Goal: Transaction & Acquisition: Book appointment/travel/reservation

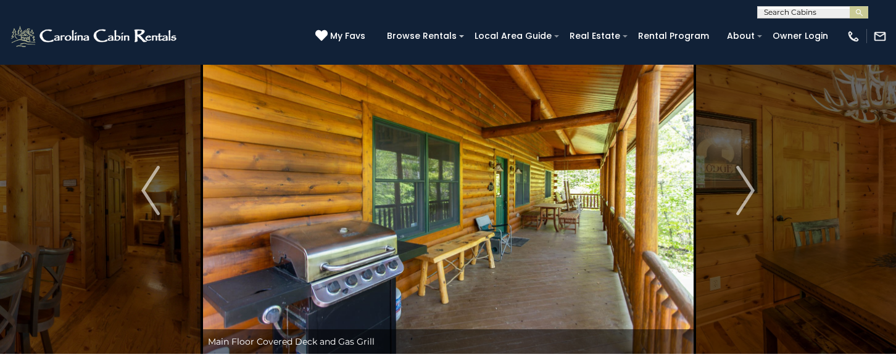
scroll to position [19, 0]
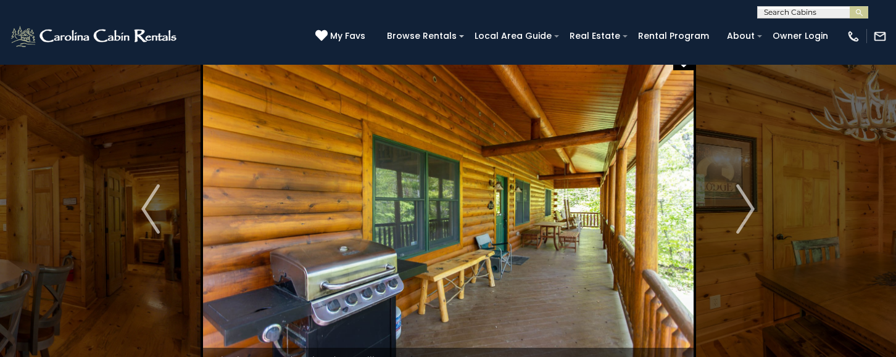
click at [423, 169] on img at bounding box center [448, 209] width 493 height 327
click at [753, 197] on img "Next" at bounding box center [745, 208] width 19 height 49
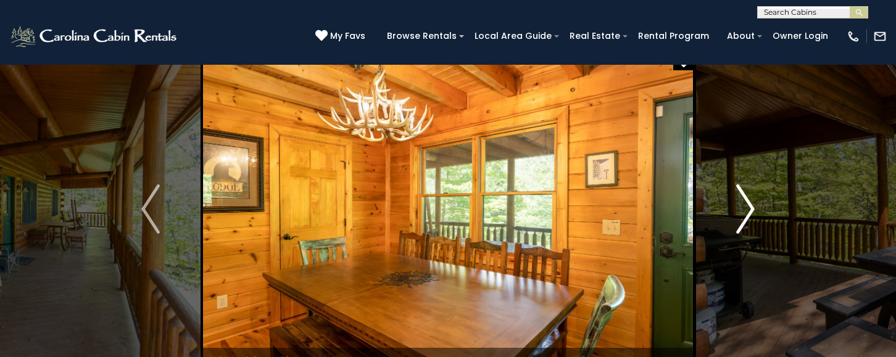
click at [753, 197] on img "Next" at bounding box center [745, 208] width 19 height 49
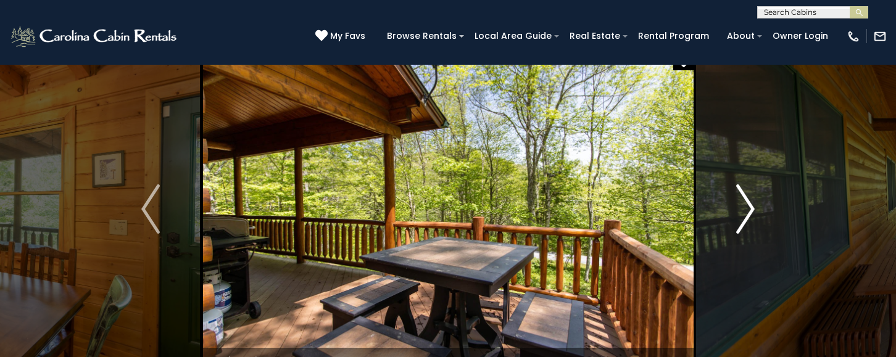
click at [753, 197] on img "Next" at bounding box center [745, 208] width 19 height 49
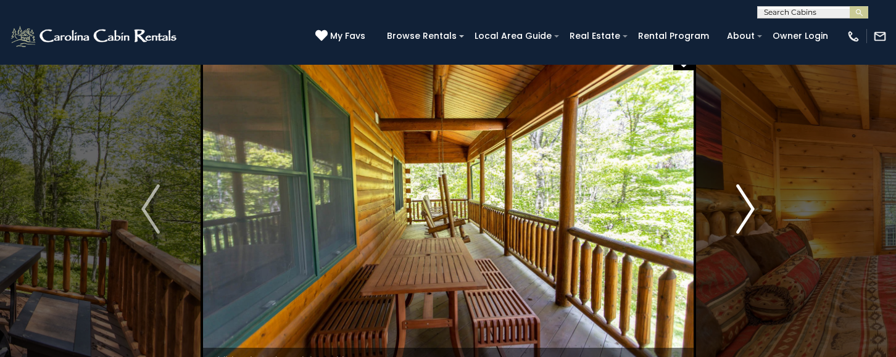
click at [753, 197] on img "Next" at bounding box center [745, 208] width 19 height 49
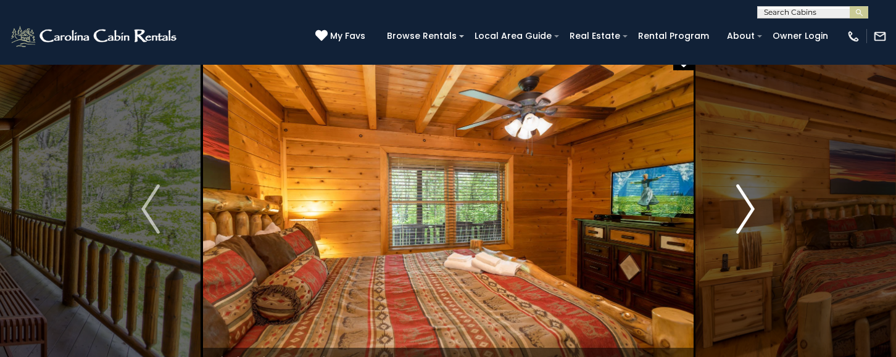
click at [753, 197] on img "Next" at bounding box center [745, 208] width 19 height 49
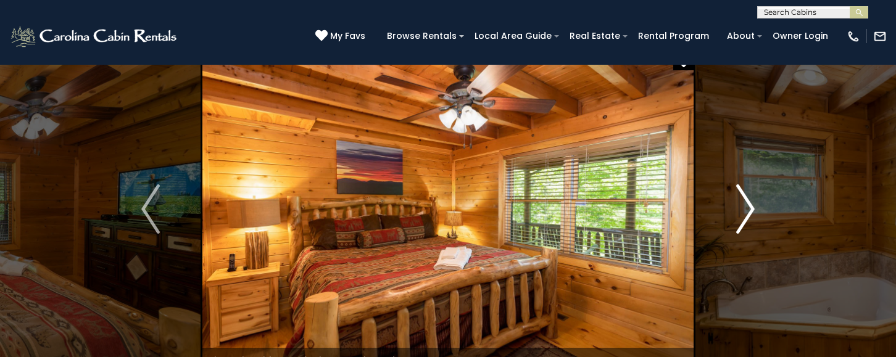
click at [753, 197] on img "Next" at bounding box center [745, 208] width 19 height 49
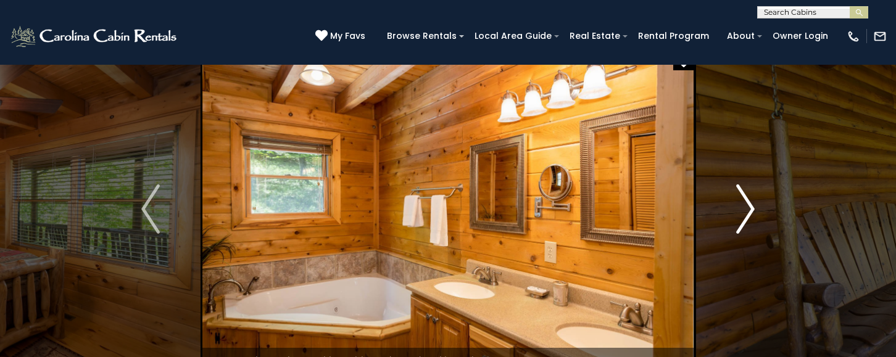
click at [753, 197] on img "Next" at bounding box center [745, 208] width 19 height 49
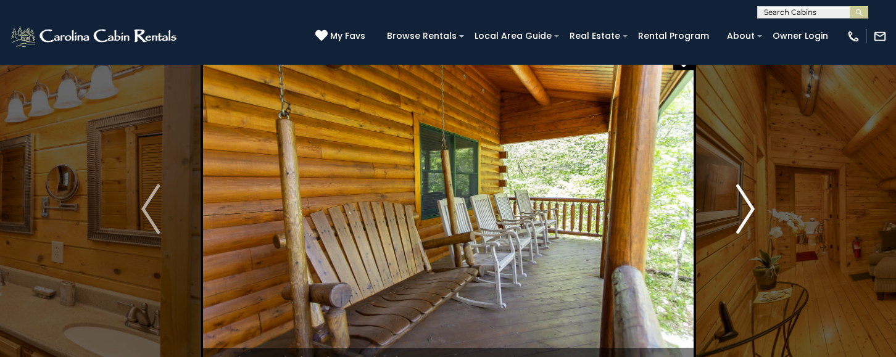
click at [753, 197] on img "Next" at bounding box center [745, 208] width 19 height 49
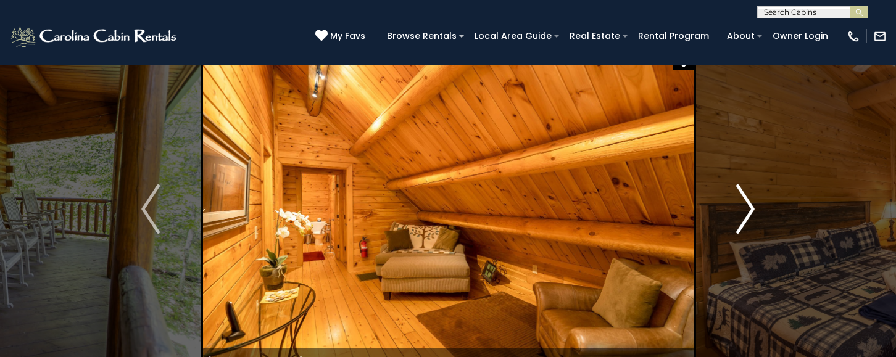
click at [753, 197] on img "Next" at bounding box center [745, 208] width 19 height 49
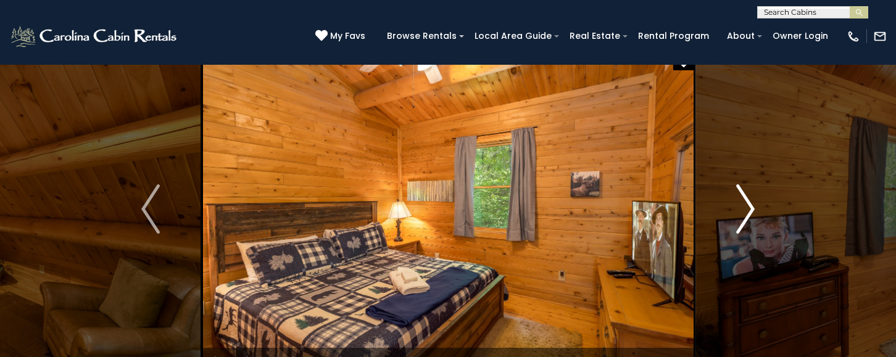
click at [753, 197] on img "Next" at bounding box center [745, 208] width 19 height 49
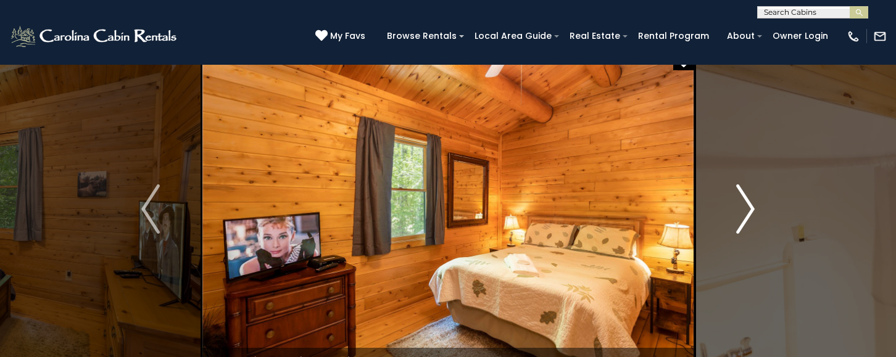
click at [753, 197] on img "Next" at bounding box center [745, 208] width 19 height 49
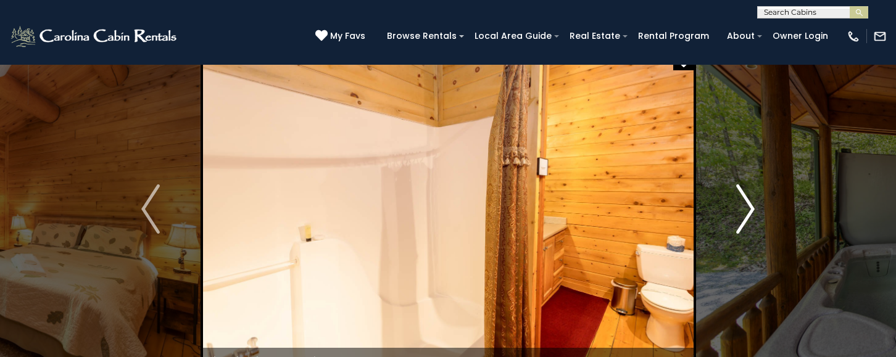
click at [753, 197] on img "Next" at bounding box center [745, 208] width 19 height 49
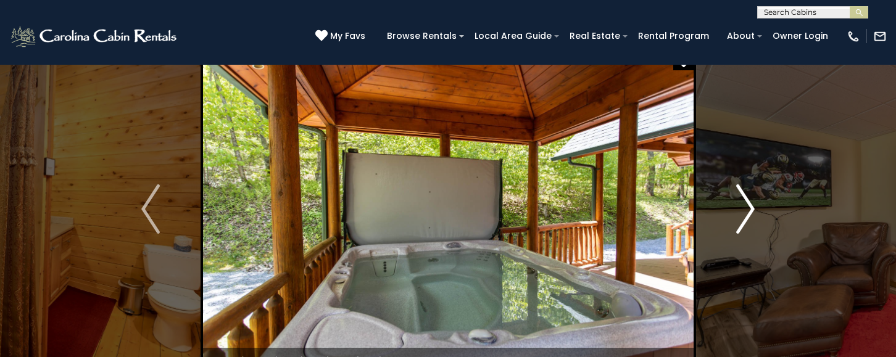
click at [753, 197] on img "Next" at bounding box center [745, 208] width 19 height 49
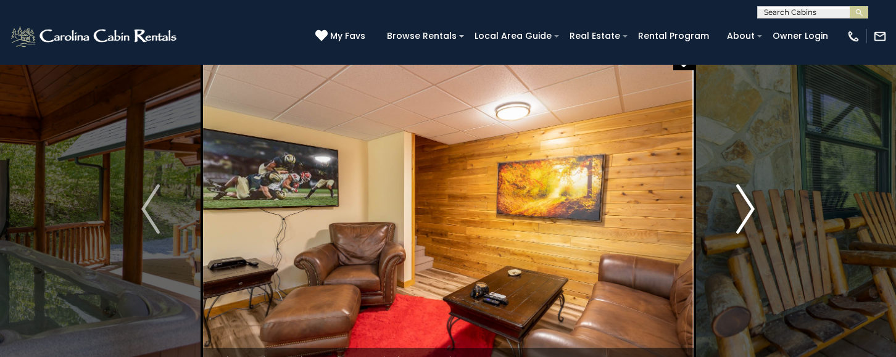
click at [753, 197] on img "Next" at bounding box center [745, 208] width 19 height 49
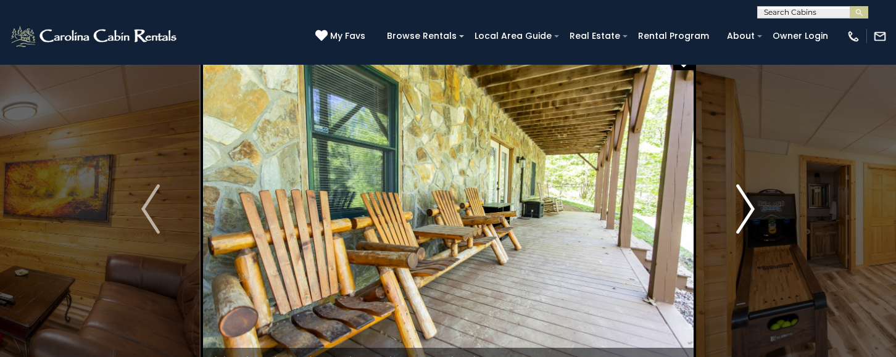
click at [753, 197] on img "Next" at bounding box center [745, 208] width 19 height 49
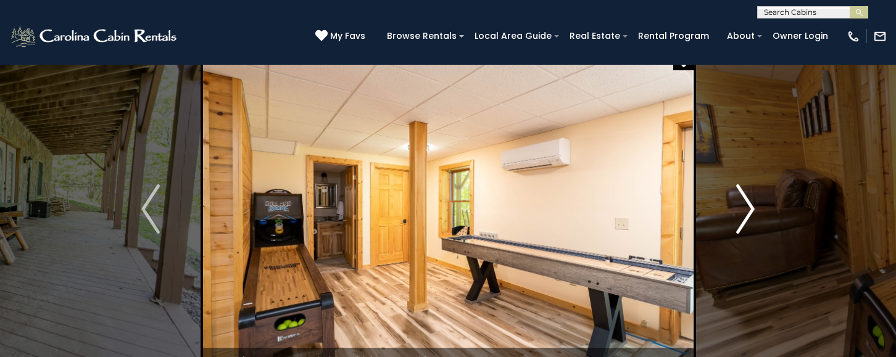
click at [753, 197] on img "Next" at bounding box center [745, 208] width 19 height 49
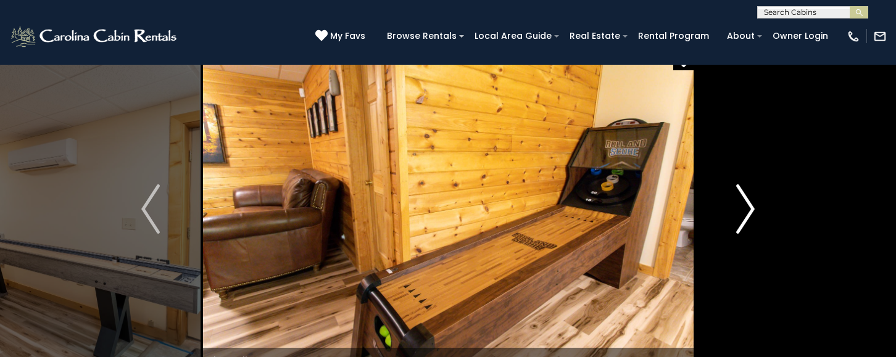
click at [753, 197] on img "Next" at bounding box center [745, 208] width 19 height 49
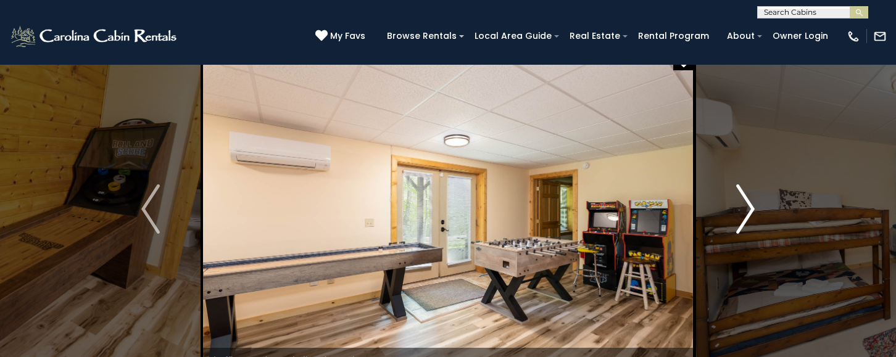
click at [753, 197] on img "Next" at bounding box center [745, 208] width 19 height 49
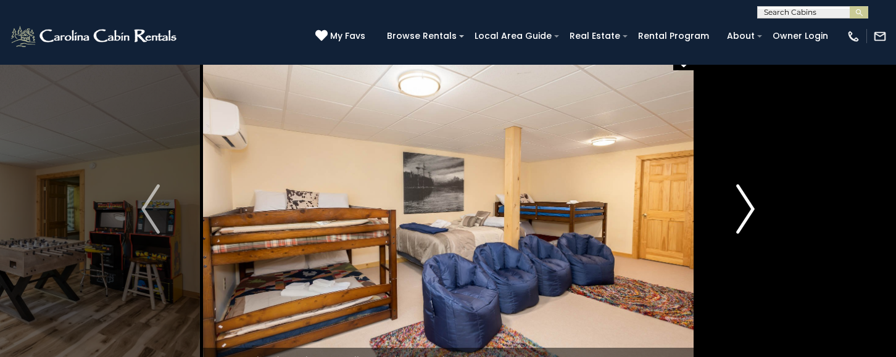
click at [753, 197] on img "Next" at bounding box center [745, 208] width 19 height 49
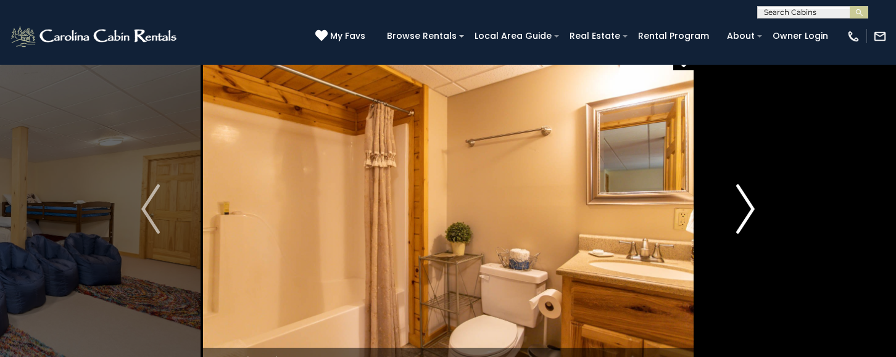
click at [753, 197] on img "Next" at bounding box center [745, 208] width 19 height 49
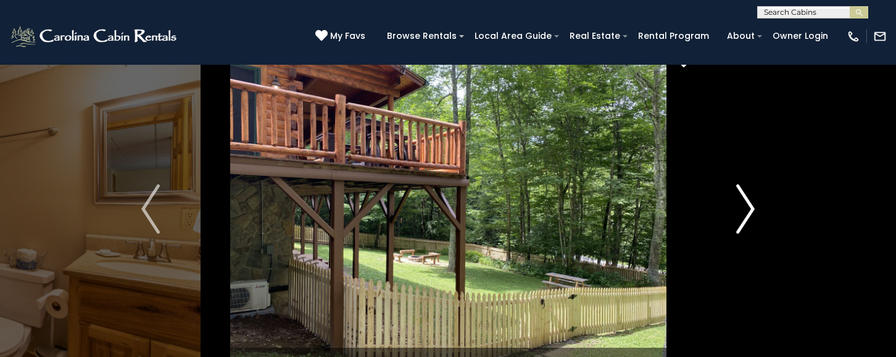
click at [753, 197] on img "Next" at bounding box center [745, 208] width 19 height 49
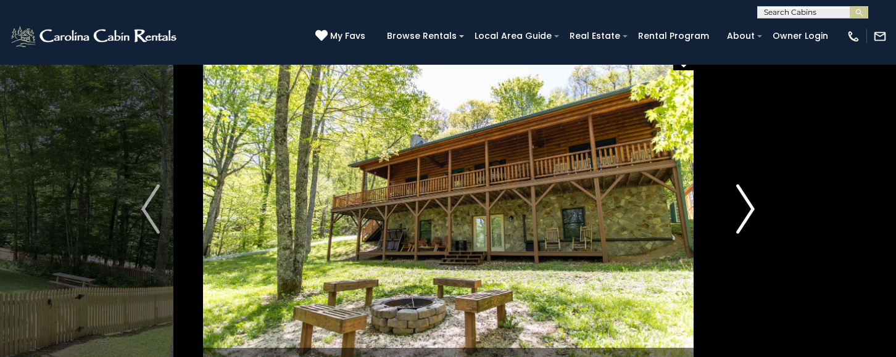
click at [753, 197] on img "Next" at bounding box center [745, 208] width 19 height 49
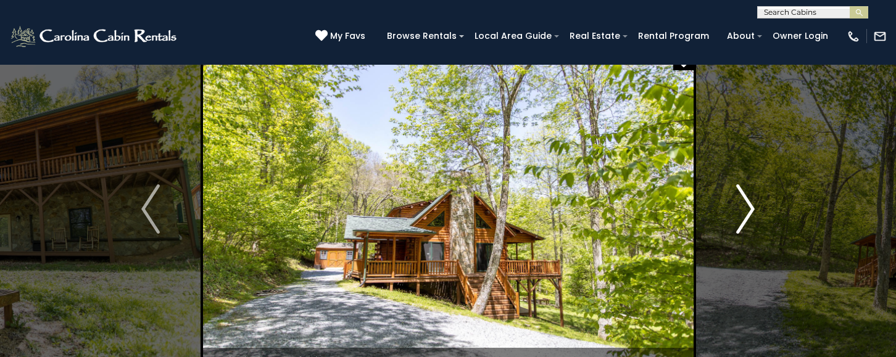
click at [753, 197] on img "Next" at bounding box center [745, 208] width 19 height 49
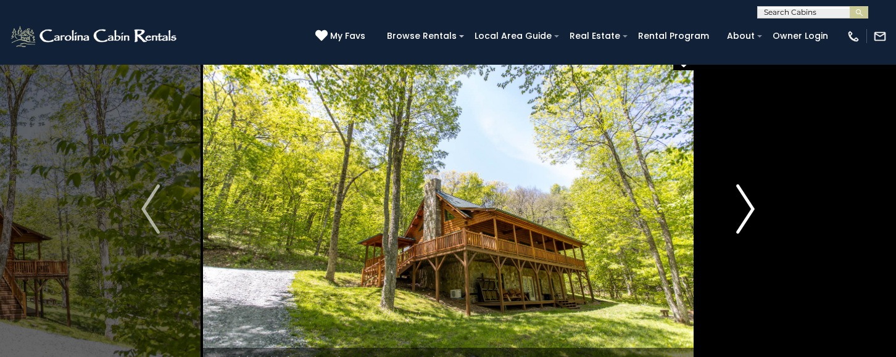
click at [753, 197] on img "Next" at bounding box center [745, 208] width 19 height 49
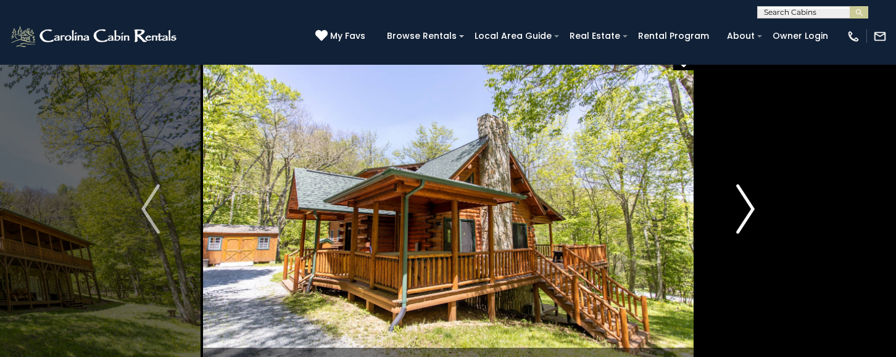
click at [753, 197] on img "Next" at bounding box center [745, 208] width 19 height 49
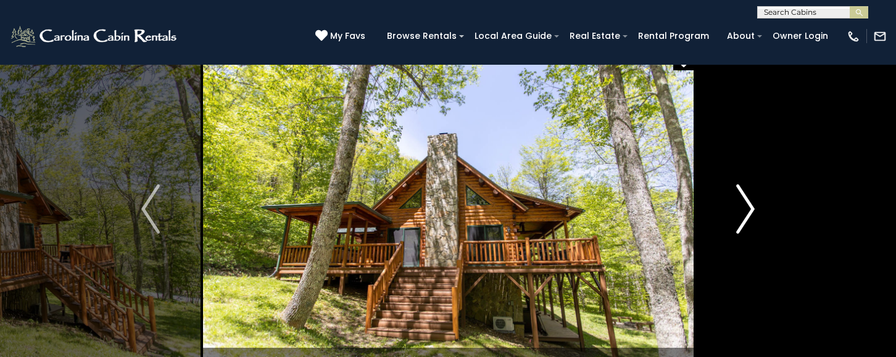
click at [753, 197] on img "Next" at bounding box center [745, 208] width 19 height 49
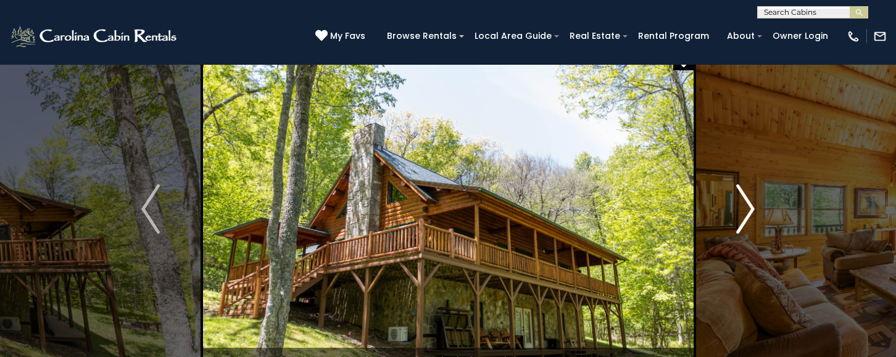
click at [753, 197] on img "Next" at bounding box center [745, 208] width 19 height 49
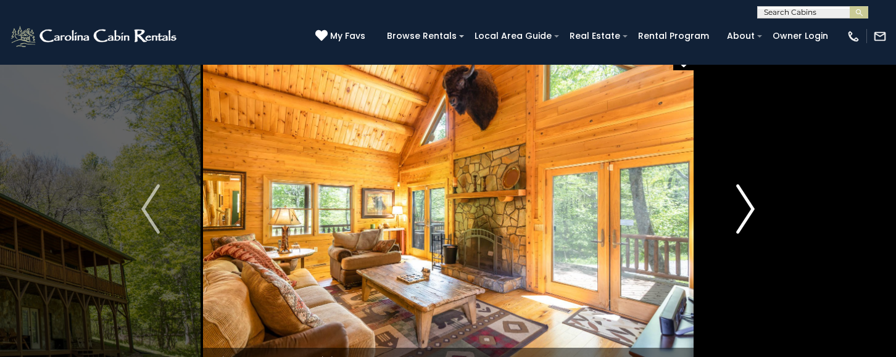
click at [753, 197] on img "Next" at bounding box center [745, 208] width 19 height 49
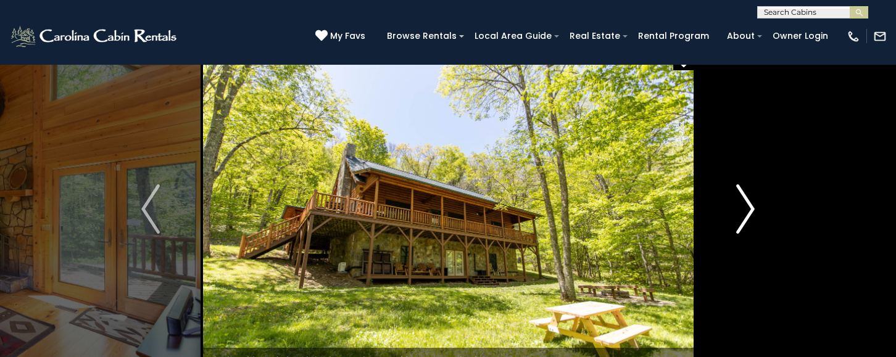
click at [753, 197] on img "Next" at bounding box center [745, 208] width 19 height 49
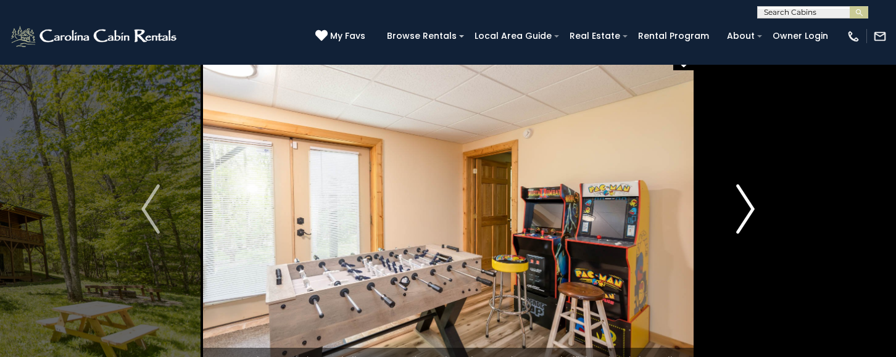
click at [753, 197] on img "Next" at bounding box center [745, 208] width 19 height 49
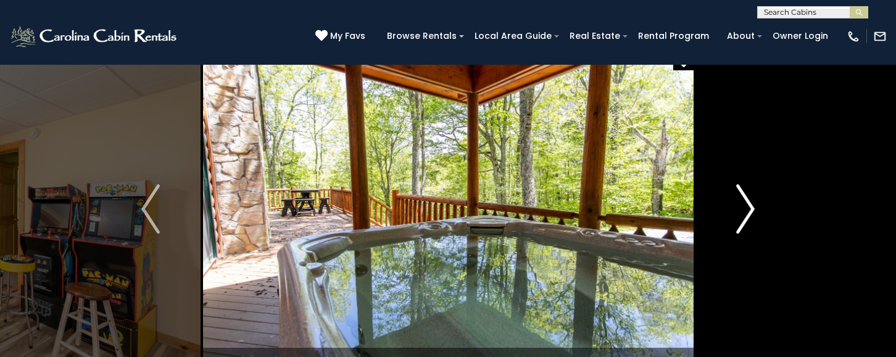
click at [753, 197] on img "Next" at bounding box center [745, 208] width 19 height 49
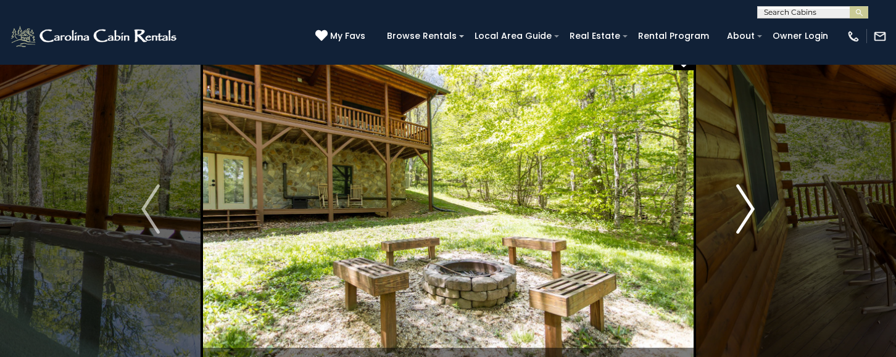
click at [753, 197] on img "Next" at bounding box center [745, 208] width 19 height 49
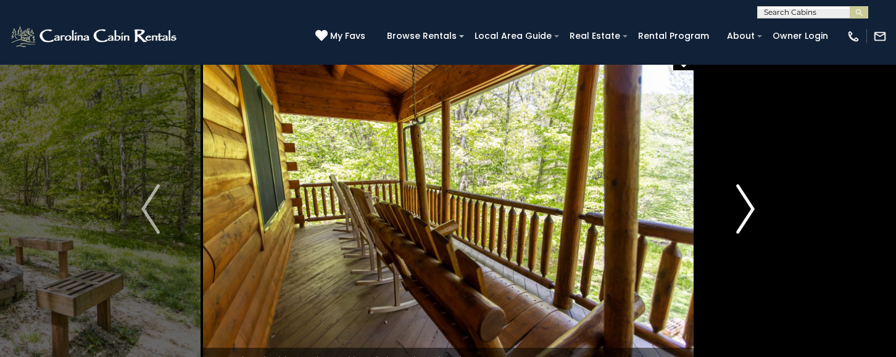
click at [753, 197] on img "Next" at bounding box center [745, 208] width 19 height 49
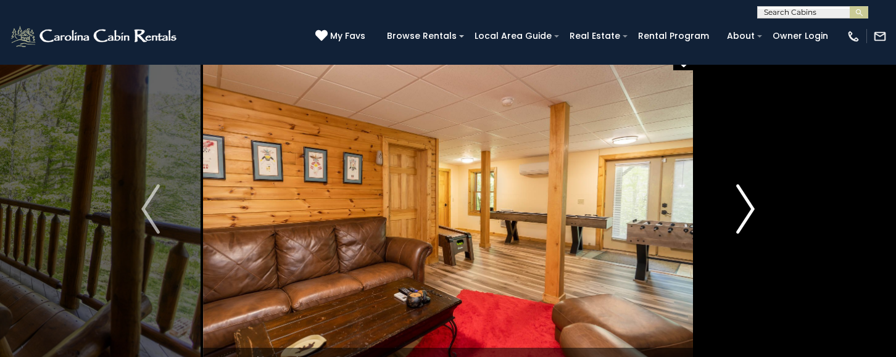
click at [753, 197] on img "Next" at bounding box center [745, 208] width 19 height 49
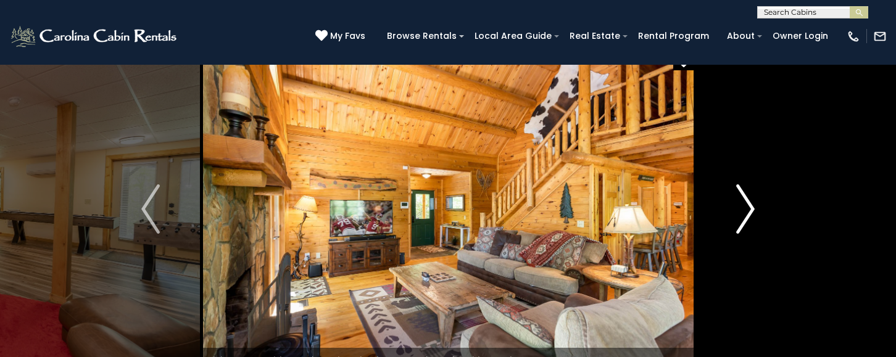
click at [753, 197] on img "Next" at bounding box center [745, 208] width 19 height 49
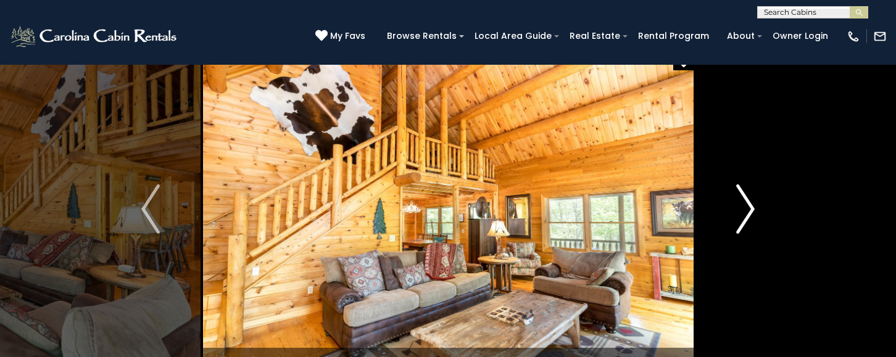
click at [753, 197] on img "Next" at bounding box center [745, 208] width 19 height 49
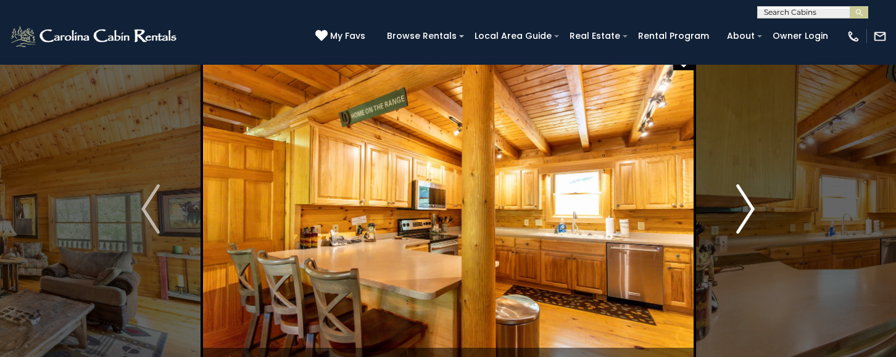
click at [753, 197] on img "Next" at bounding box center [745, 208] width 19 height 49
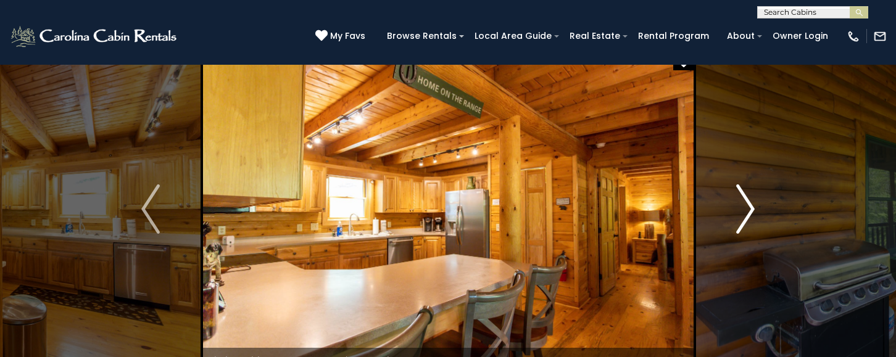
click at [753, 197] on img "Next" at bounding box center [745, 208] width 19 height 49
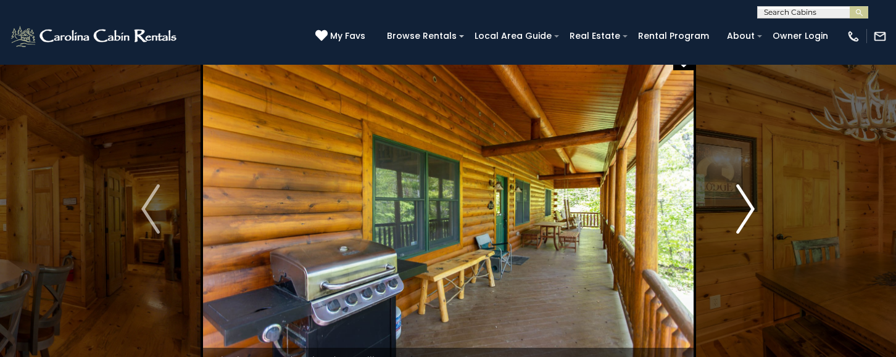
click at [753, 197] on img "Next" at bounding box center [745, 208] width 19 height 49
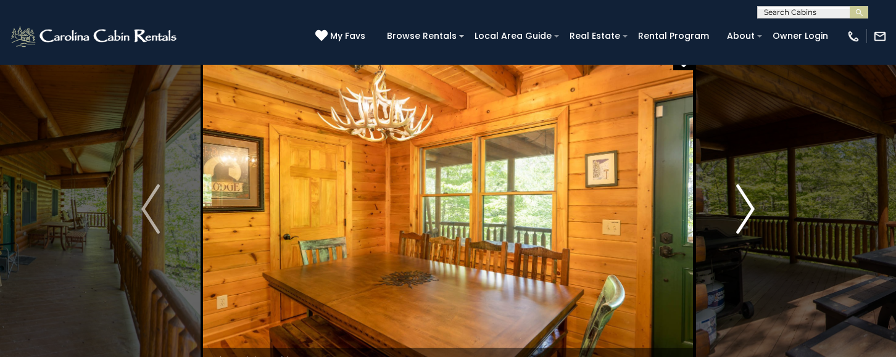
click at [753, 197] on img "Next" at bounding box center [745, 208] width 19 height 49
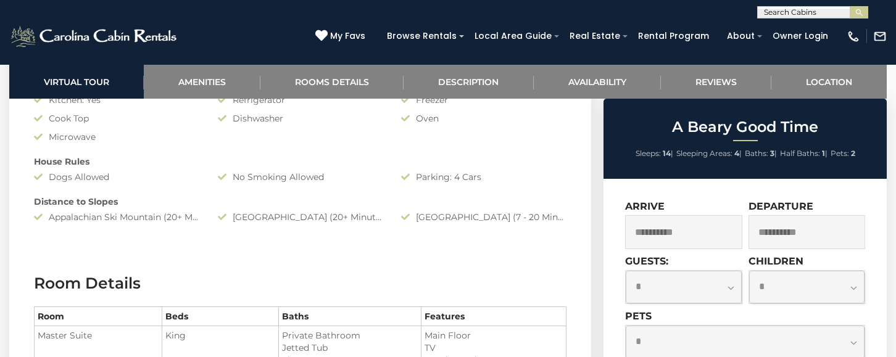
scroll to position [1151, 0]
click at [695, 287] on select "**********" at bounding box center [684, 287] width 116 height 33
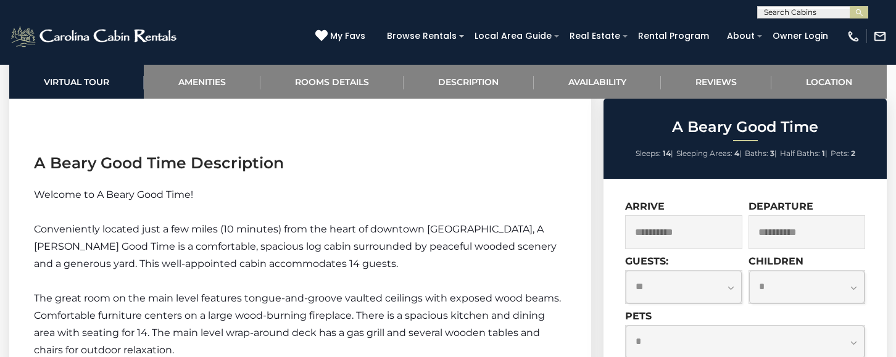
scroll to position [1594, 0]
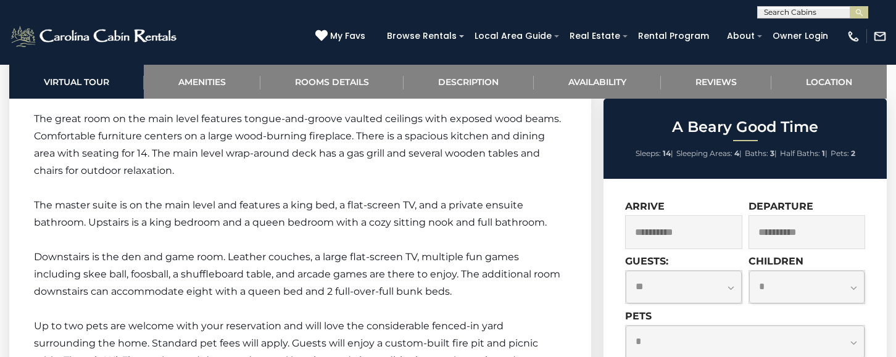
scroll to position [1773, 0]
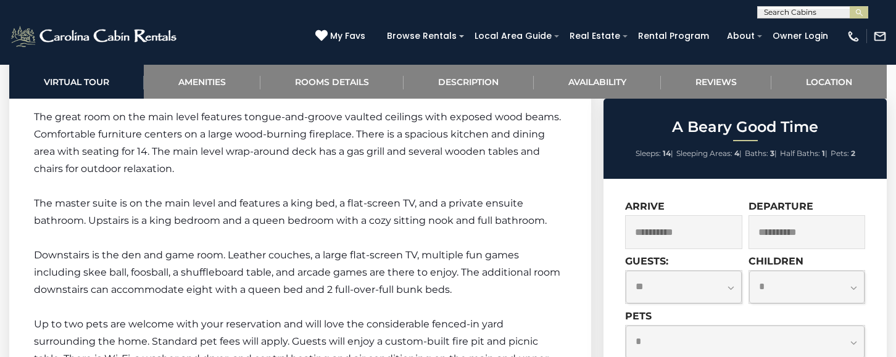
click at [684, 286] on select "**********" at bounding box center [684, 287] width 116 height 33
select select "*"
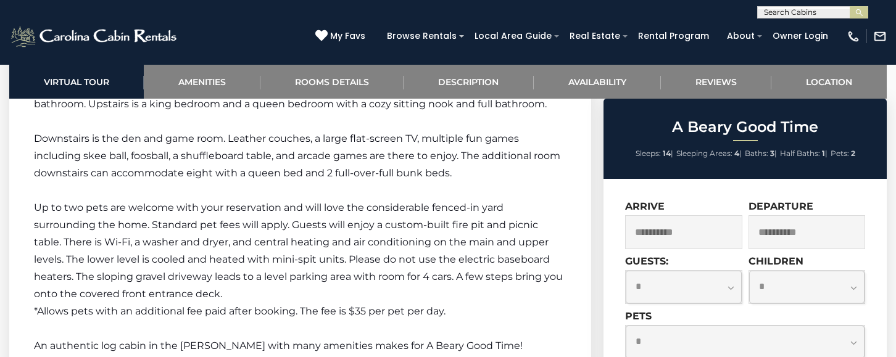
scroll to position [1908, 0]
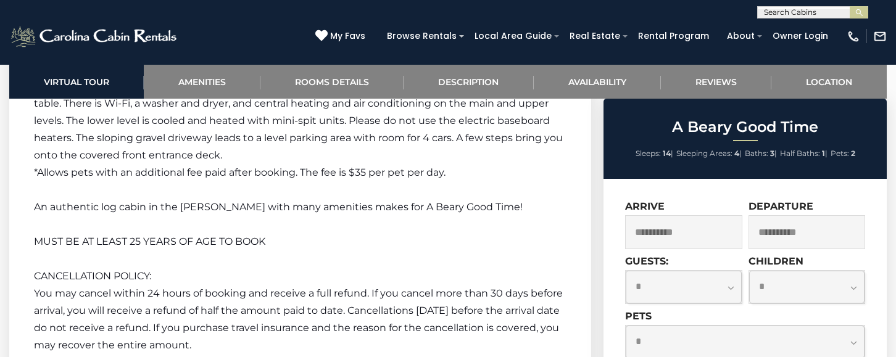
click at [758, 326] on select "**********" at bounding box center [745, 342] width 239 height 33
select select "*"
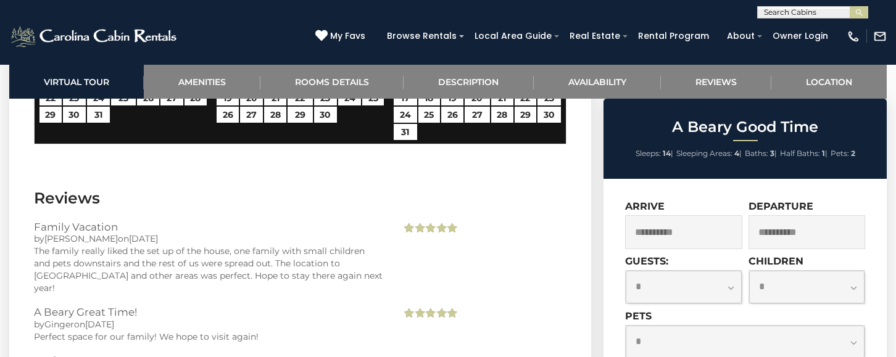
scroll to position [2515, 0]
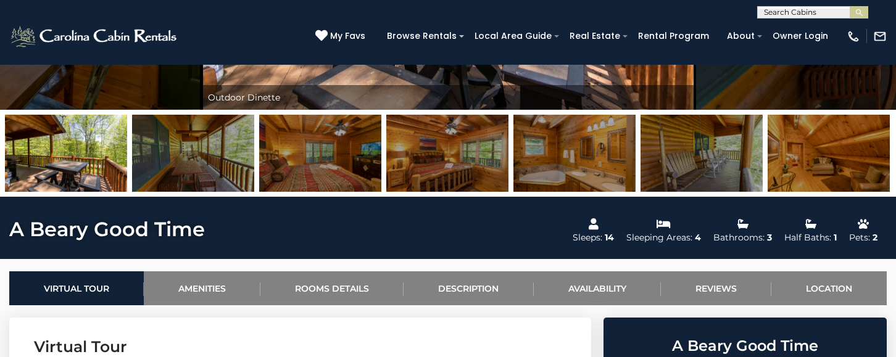
scroll to position [280, 0]
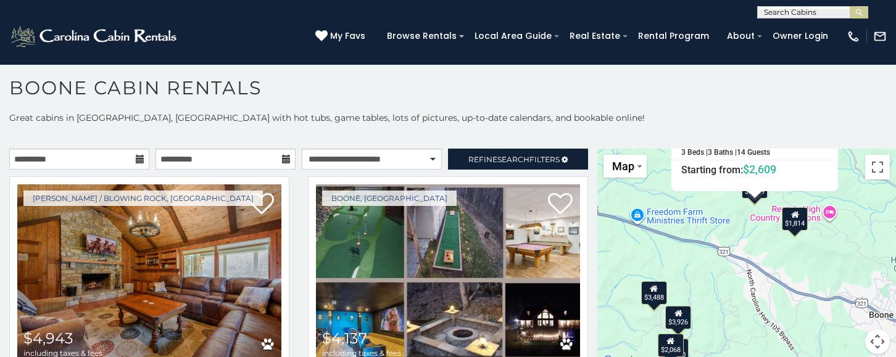
scroll to position [11, 0]
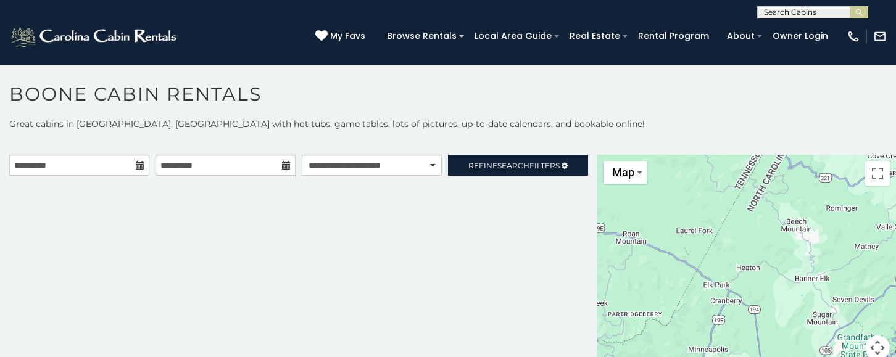
scroll to position [6, 0]
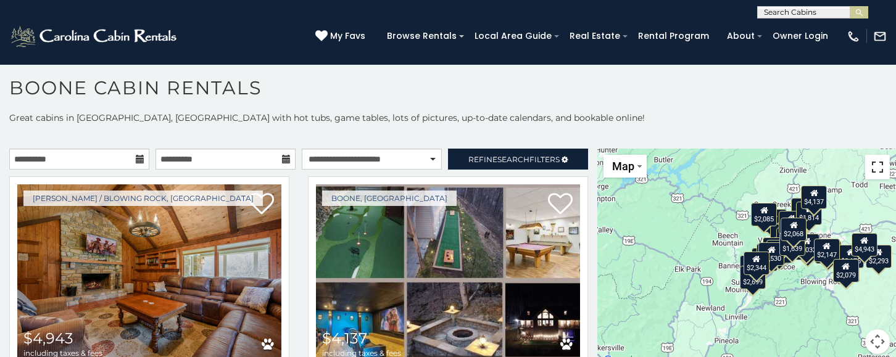
click at [879, 161] on button "Toggle fullscreen view" at bounding box center [877, 167] width 25 height 25
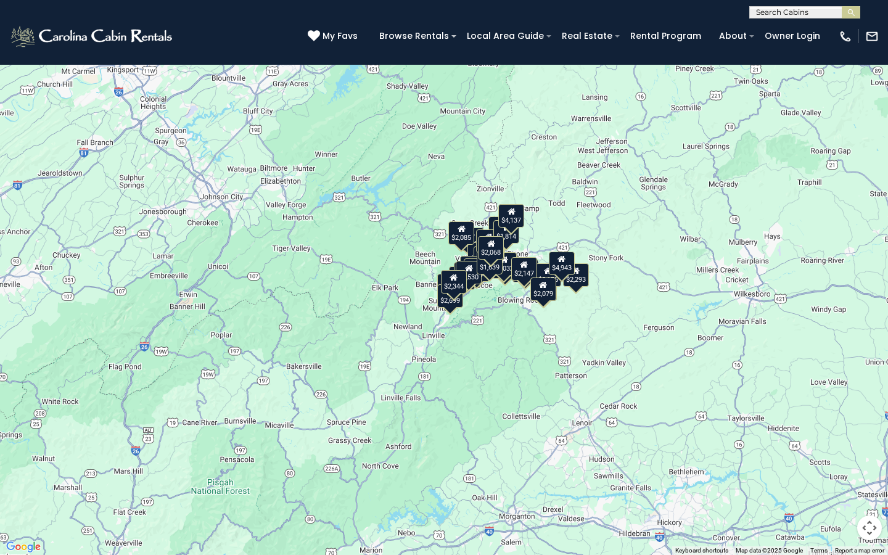
click at [820, 357] on div "$4,943 $4,137 $4,464 $3,926 $4,204 $2,293 $4,436 $2,823 $2,892 $2,756 $2,316 $2…" at bounding box center [444, 277] width 888 height 555
click at [870, 357] on button "Map camera controls" at bounding box center [870, 528] width 25 height 25
click at [837, 357] on button "Zoom in" at bounding box center [839, 466] width 25 height 25
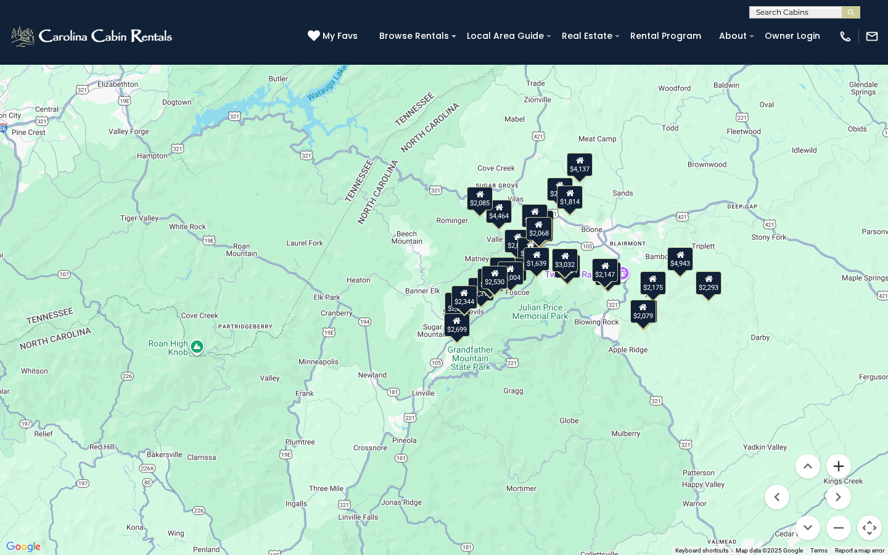
click at [837, 357] on button "Zoom in" at bounding box center [839, 466] width 25 height 25
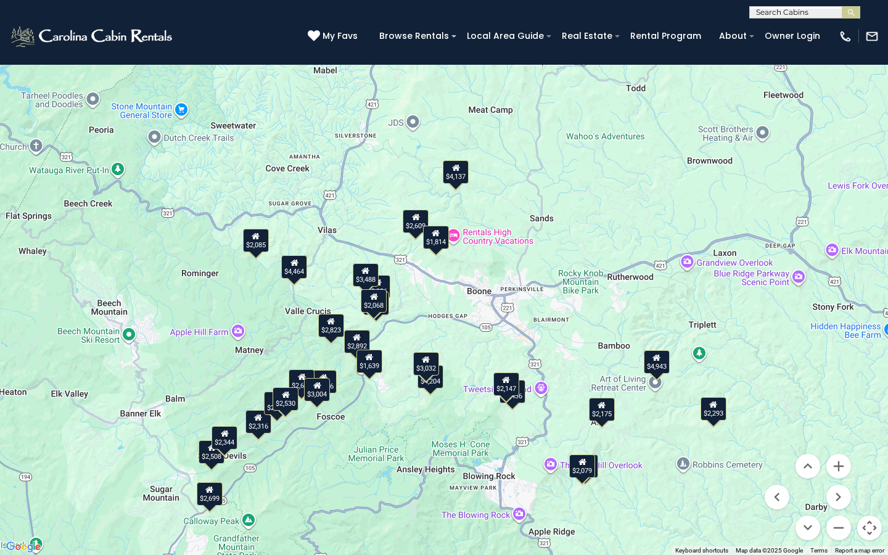
drag, startPoint x: 721, startPoint y: 174, endPoint x: 461, endPoint y: 284, distance: 282.6
click at [461, 284] on div "$4,943 $4,137 $4,464 $3,926 $4,204 $2,293 $4,436 $2,823 $2,892 $2,756 $2,316 $2…" at bounding box center [444, 277] width 888 height 555
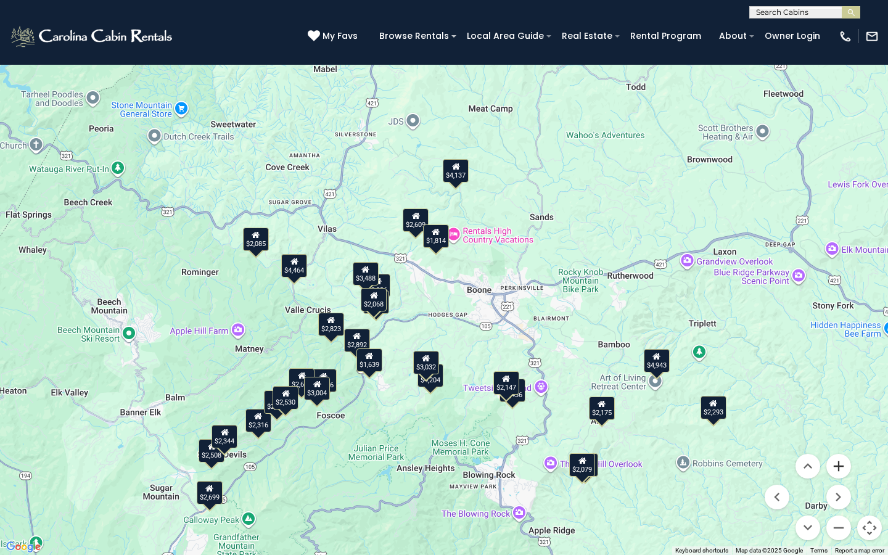
click at [836, 357] on button "Zoom in" at bounding box center [839, 466] width 25 height 25
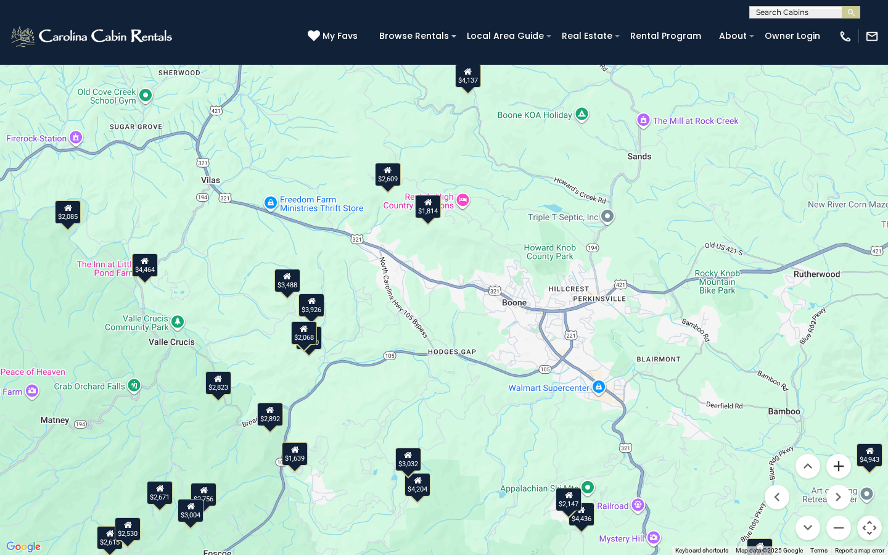
click at [836, 357] on button "Zoom in" at bounding box center [839, 466] width 25 height 25
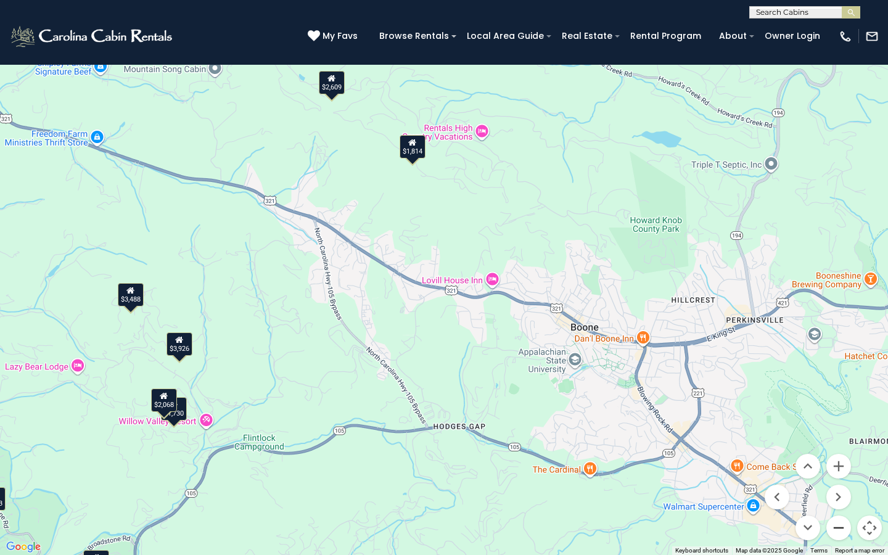
click at [837, 357] on button "Zoom out" at bounding box center [839, 528] width 25 height 25
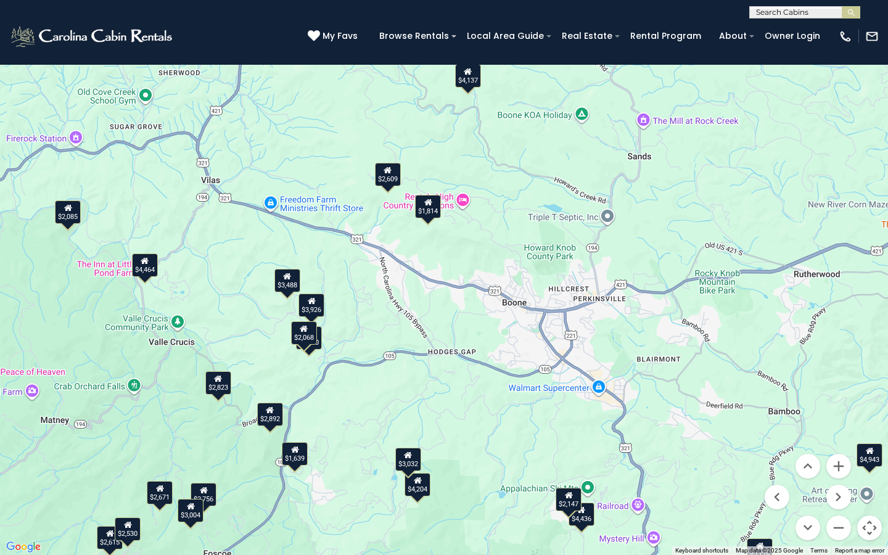
click at [433, 202] on div "$1,814" at bounding box center [428, 206] width 26 height 23
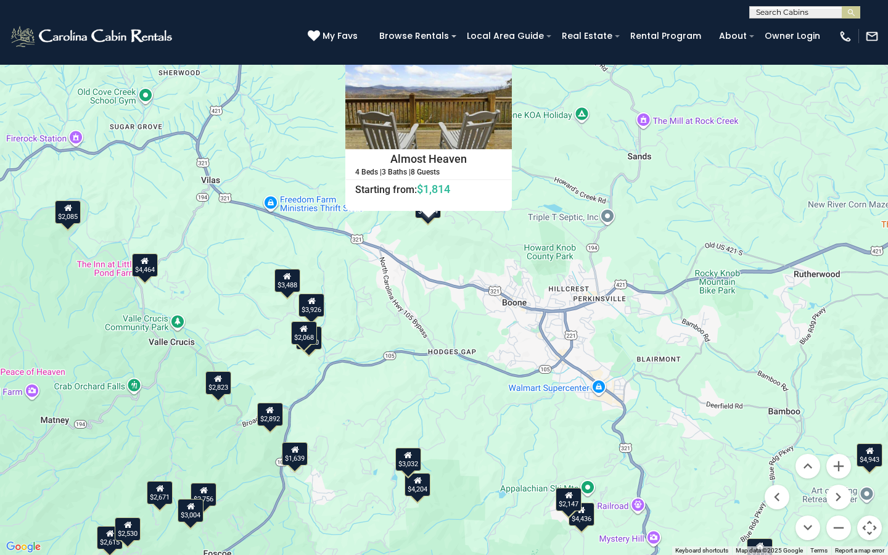
click at [433, 254] on div "$4,943 $4,137 $4,464 $3,926 $4,204 $2,293 $4,436 $2,823 $2,892 $2,756 $2,316 $2…" at bounding box center [444, 277] width 888 height 555
click at [447, 157] on h4 "Almost Heaven" at bounding box center [428, 159] width 165 height 19
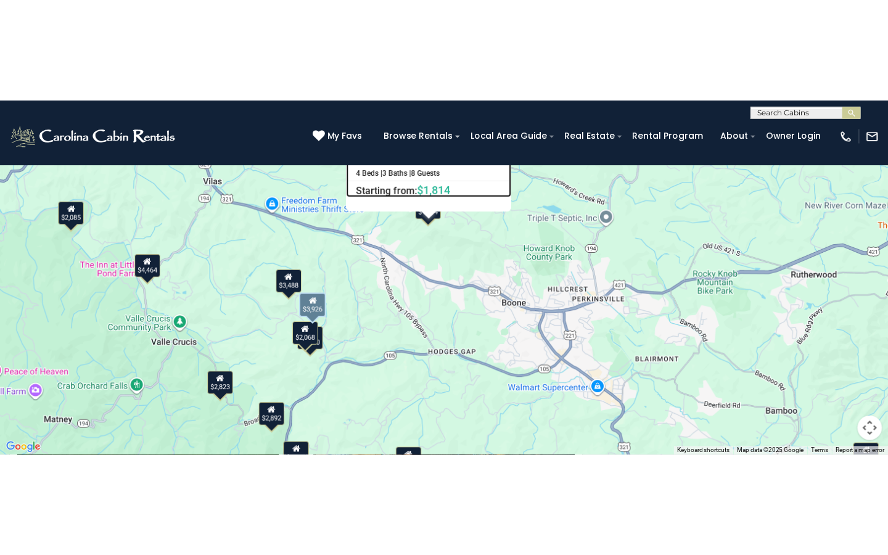
scroll to position [253, 0]
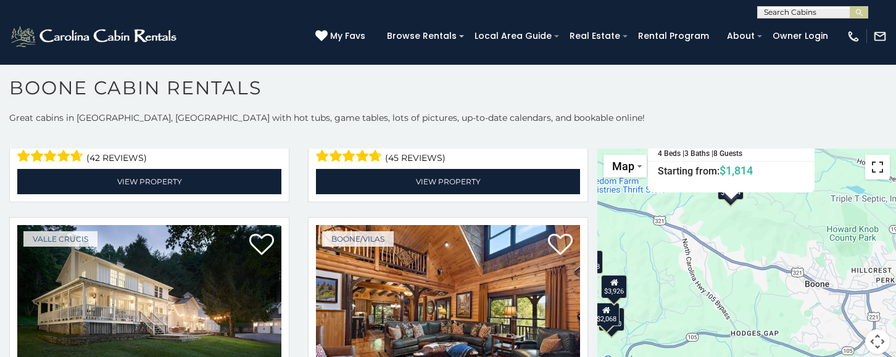
click at [877, 164] on button "Toggle fullscreen view" at bounding box center [877, 167] width 25 height 25
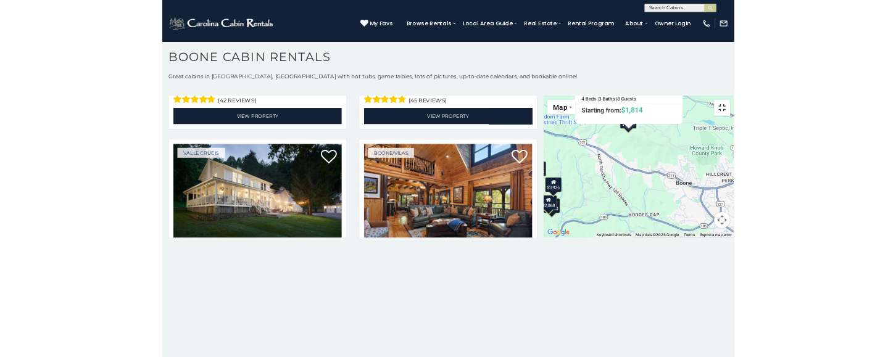
scroll to position [251, 0]
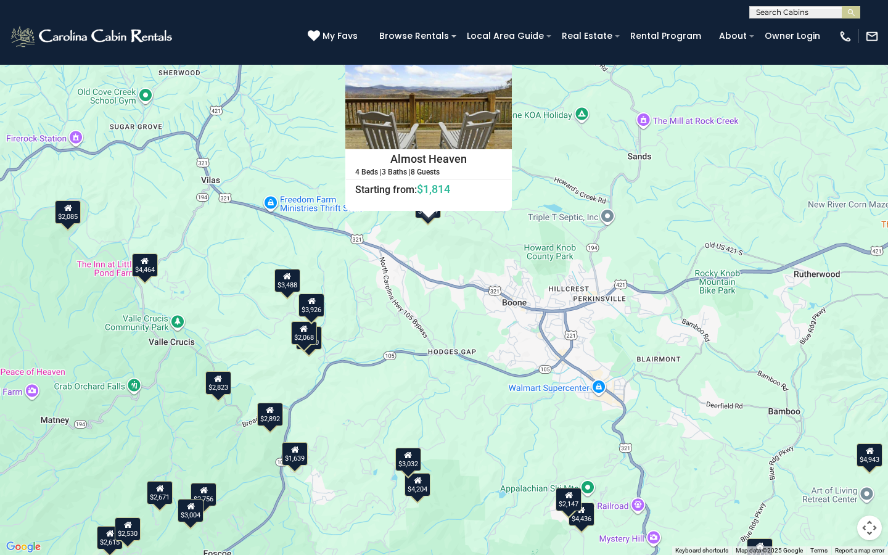
click at [445, 250] on div "$4,943 $4,137 $4,464 $3,926 $4,204 $2,293 $4,436 $2,823 $2,892 $2,756 $2,316 $2…" at bounding box center [444, 277] width 888 height 555
click at [872, 357] on button "Map camera controls" at bounding box center [870, 528] width 25 height 25
click at [499, 46] on button "Close" at bounding box center [502, 49] width 22 height 22
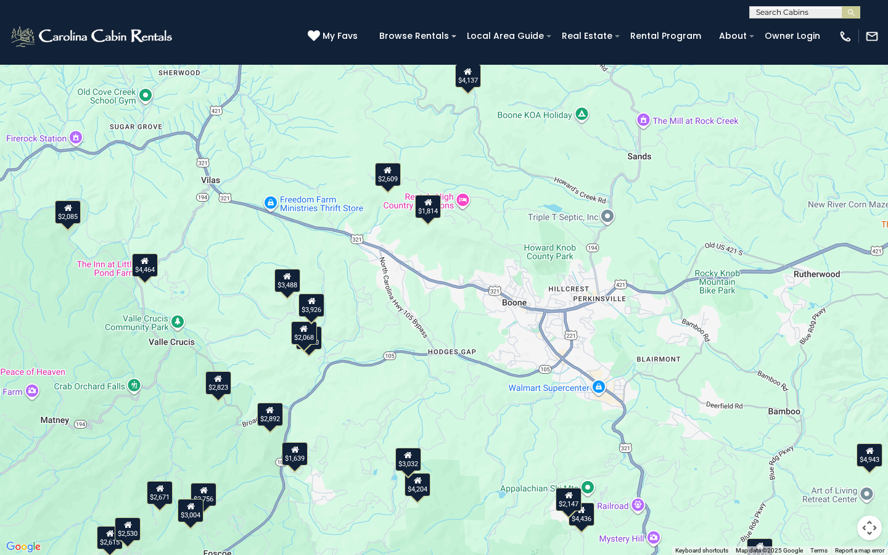
click at [384, 173] on icon at bounding box center [388, 170] width 8 height 9
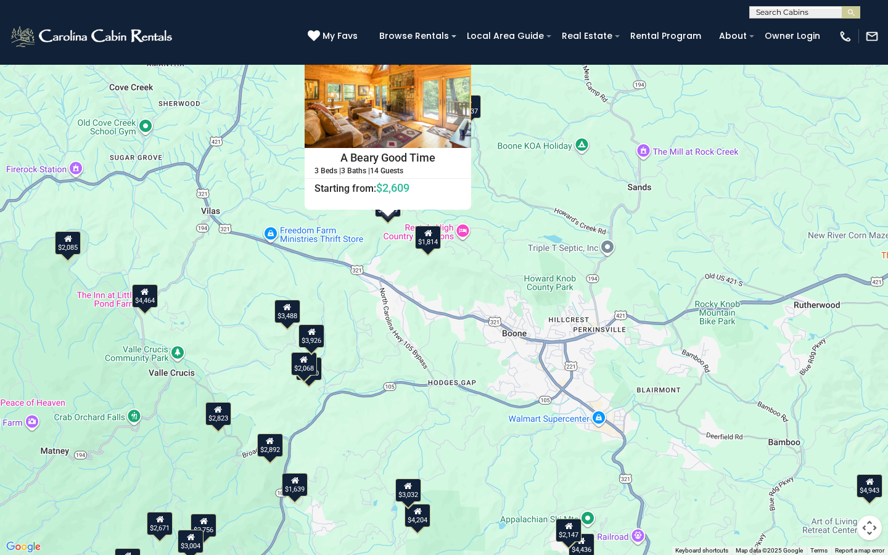
click at [460, 49] on button "Close" at bounding box center [461, 48] width 22 height 22
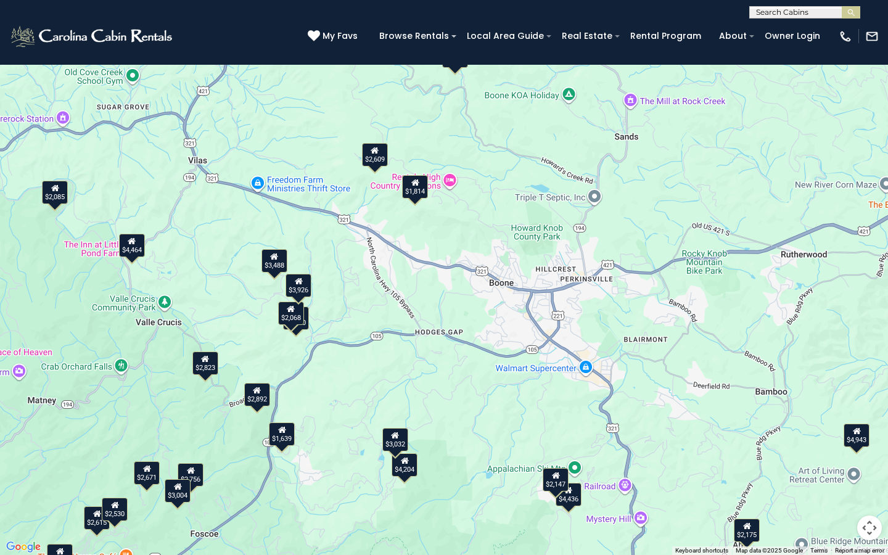
drag, startPoint x: 431, startPoint y: 343, endPoint x: 418, endPoint y: 291, distance: 53.4
click at [418, 291] on div "$4,943 $4,137 $4,464 $3,926 $4,204 $2,293 $4,436 $2,823 $2,892 $2,756 $2,316 $2…" at bounding box center [444, 277] width 888 height 555
click at [869, 19] on button "Toggle fullscreen view" at bounding box center [870, 18] width 25 height 25
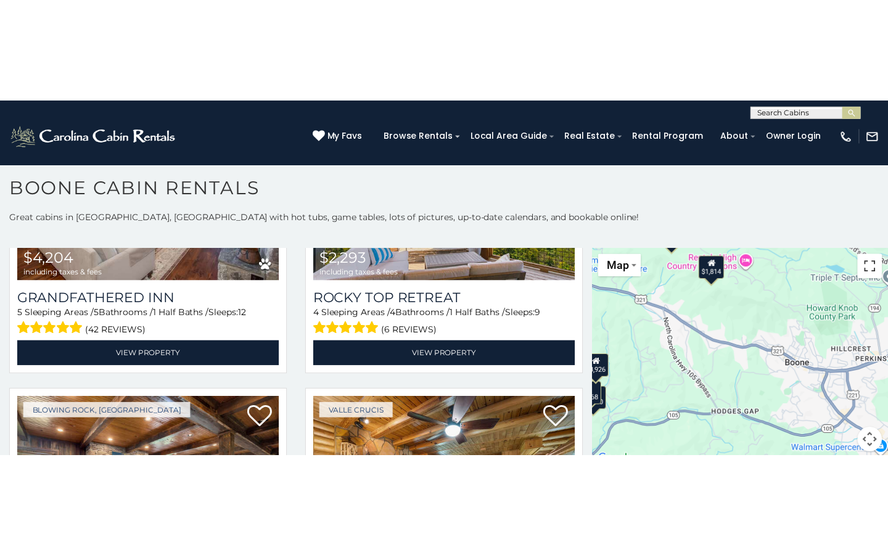
scroll to position [769, 0]
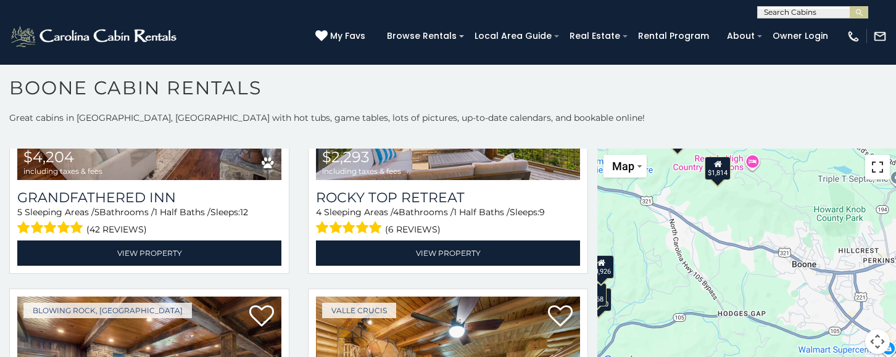
click at [875, 162] on button "Toggle fullscreen view" at bounding box center [877, 167] width 25 height 25
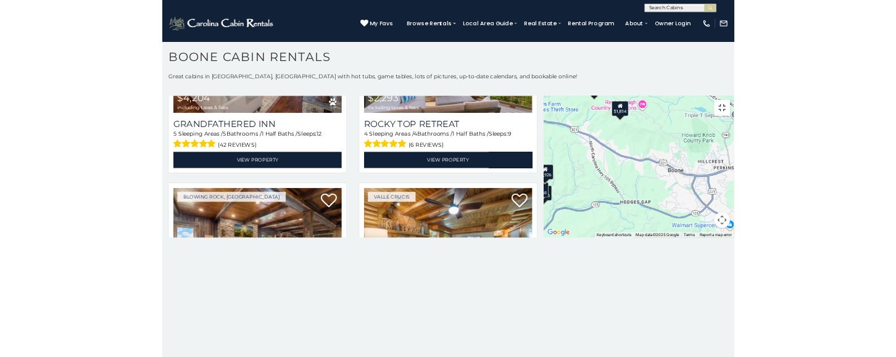
scroll to position [765, 0]
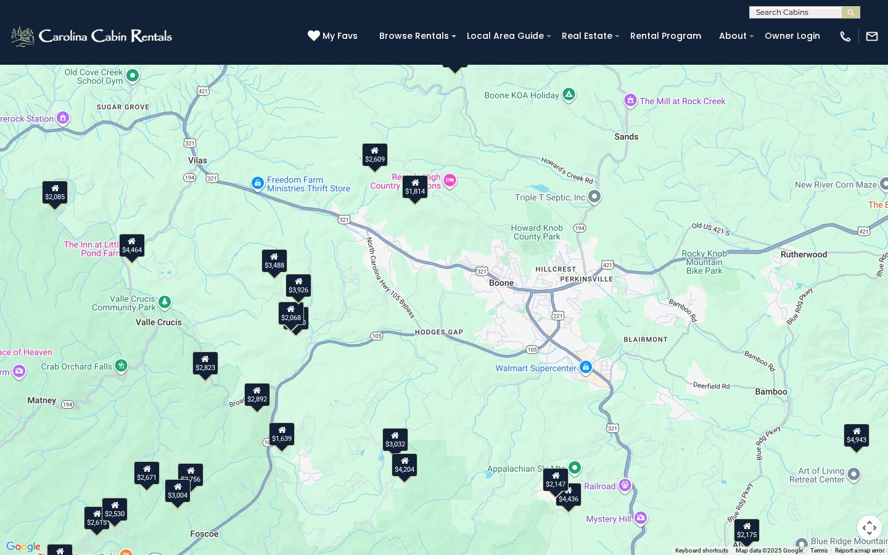
click at [872, 357] on button "Map camera controls" at bounding box center [870, 528] width 25 height 25
click at [842, 357] on button "Zoom in" at bounding box center [839, 466] width 25 height 25
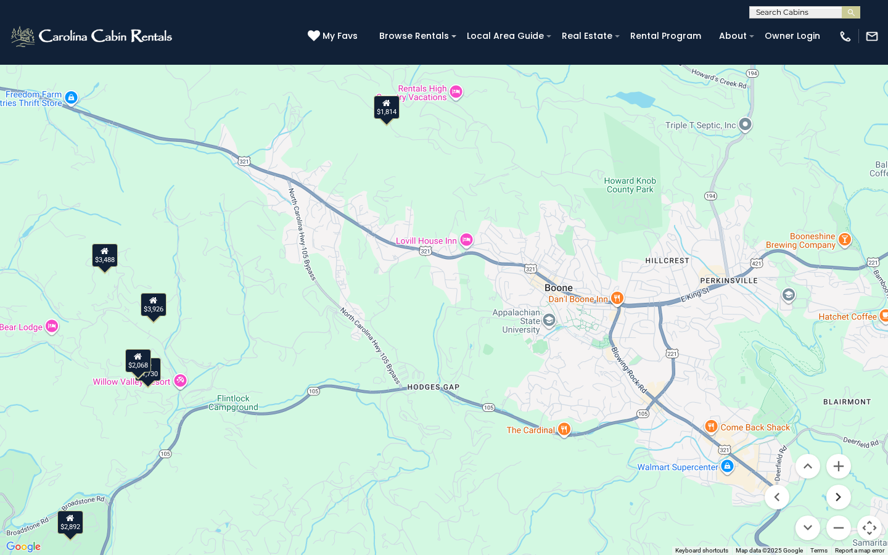
click at [834, 357] on button "Move right" at bounding box center [839, 497] width 25 height 25
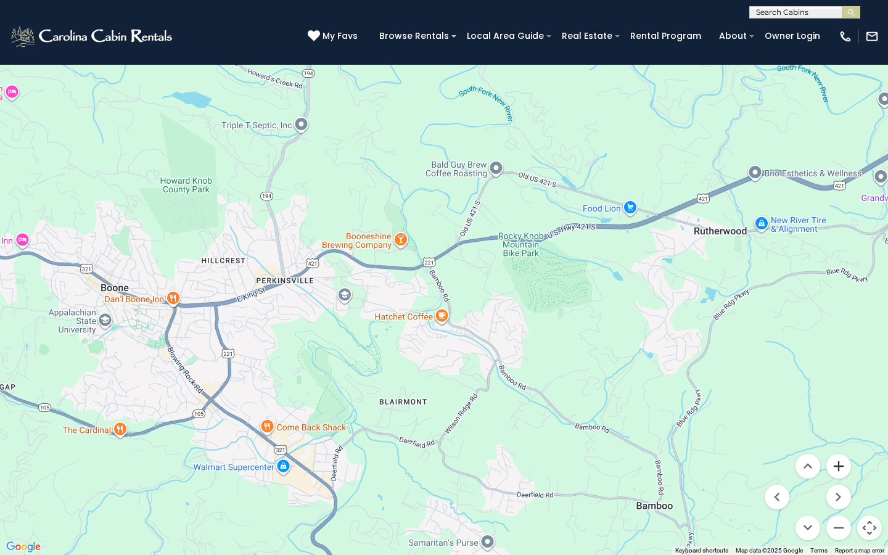
click at [837, 357] on button "Zoom in" at bounding box center [839, 466] width 25 height 25
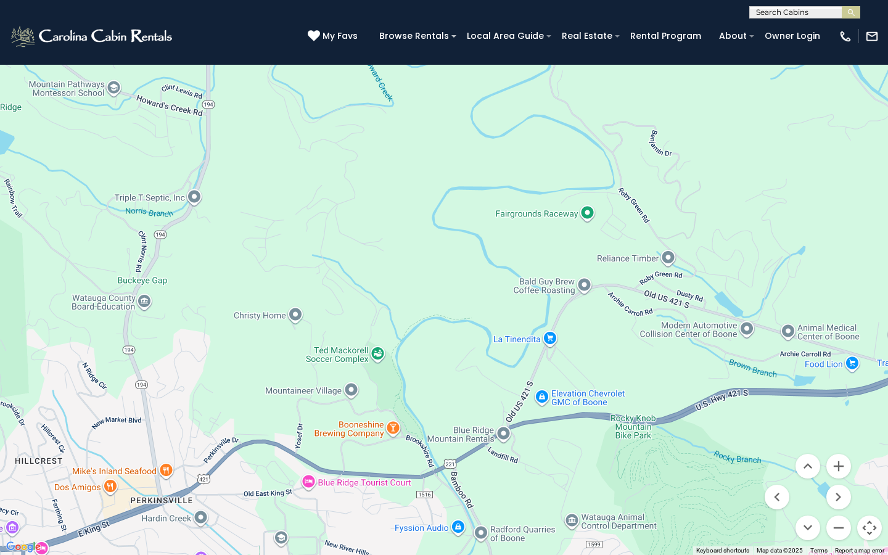
drag, startPoint x: 406, startPoint y: 143, endPoint x: 442, endPoint y: 361, distance: 220.7
click at [442, 357] on div "$4,943 $4,137 $4,464 $3,926 $4,204 $2,293 $4,436 $2,823 $2,892 $2,756 $2,316 $2…" at bounding box center [444, 277] width 888 height 555
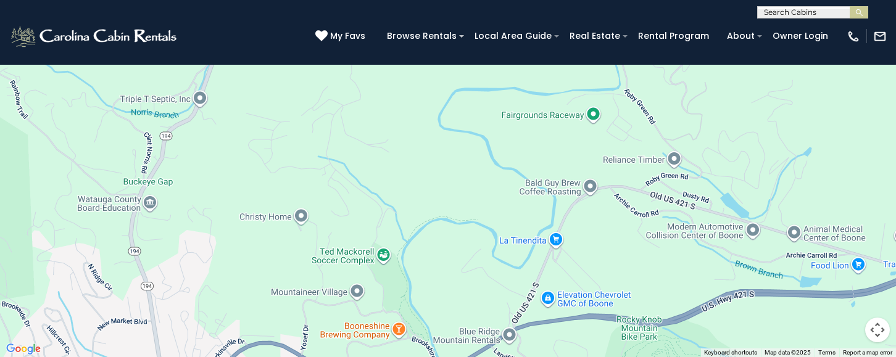
scroll to position [769, 0]
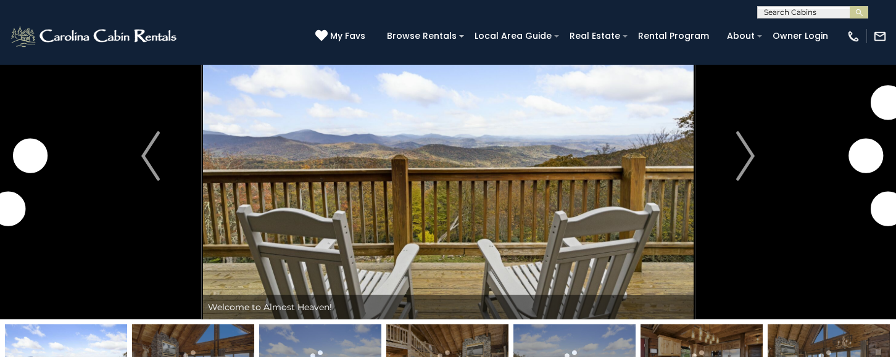
scroll to position [22, 0]
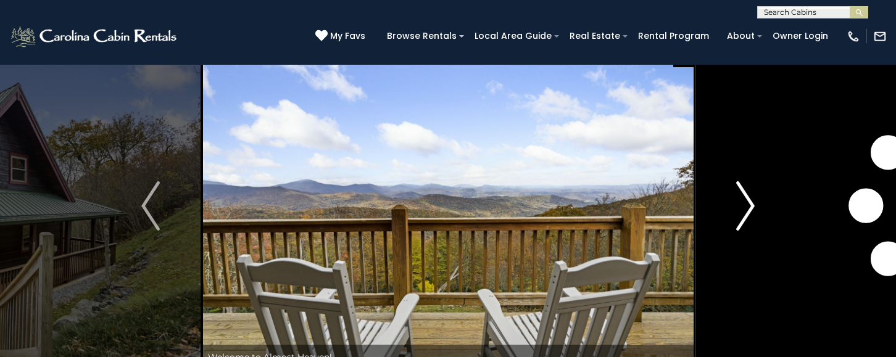
click at [743, 204] on img "Next" at bounding box center [745, 205] width 19 height 49
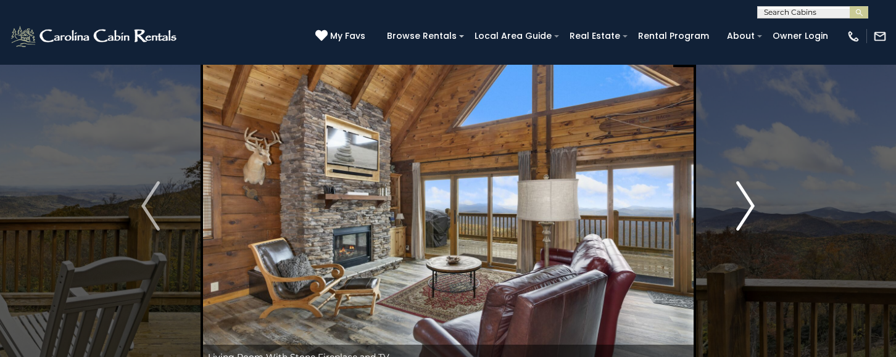
click at [743, 204] on img "Next" at bounding box center [745, 205] width 19 height 49
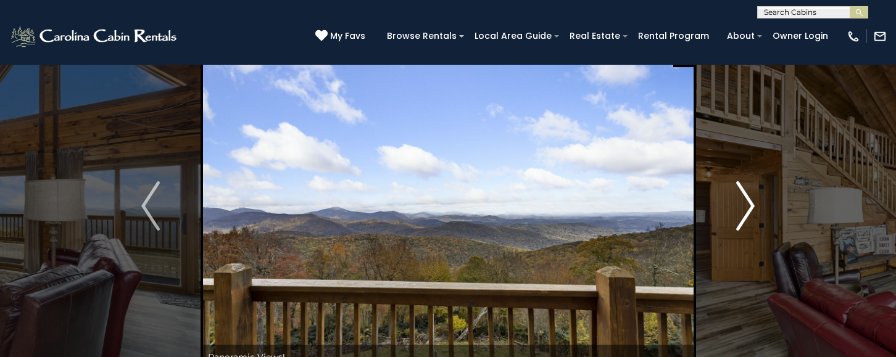
click at [743, 204] on img "Next" at bounding box center [745, 205] width 19 height 49
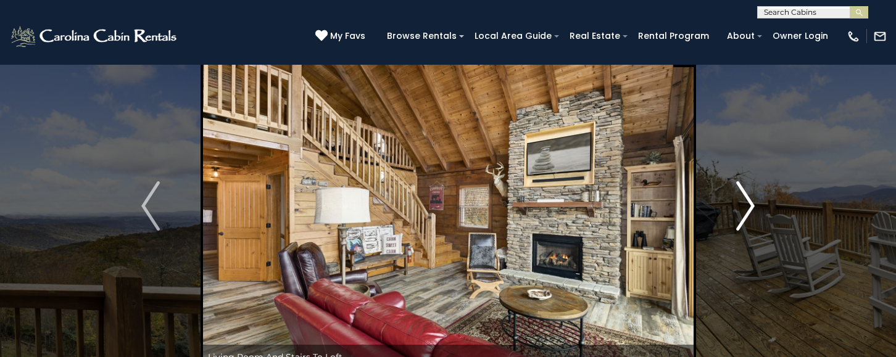
click at [743, 204] on img "Next" at bounding box center [745, 205] width 19 height 49
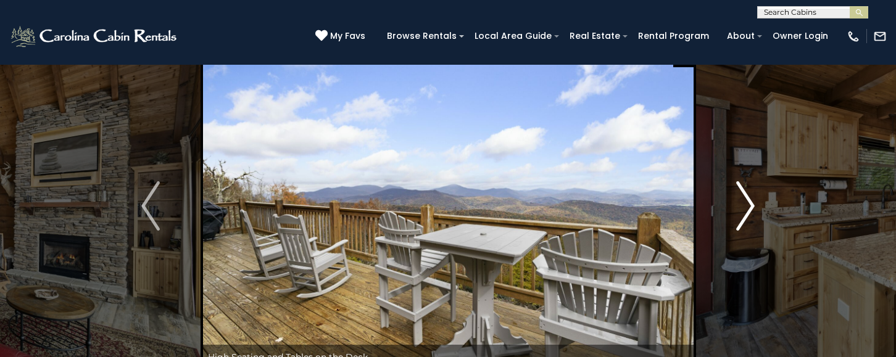
click at [743, 204] on img "Next" at bounding box center [745, 205] width 19 height 49
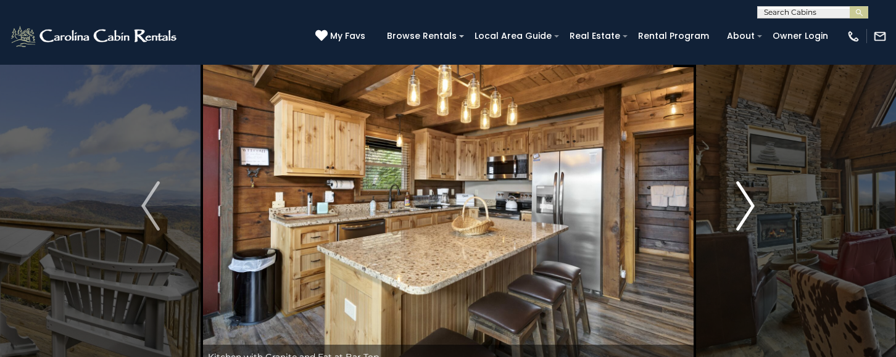
click at [743, 204] on img "Next" at bounding box center [745, 205] width 19 height 49
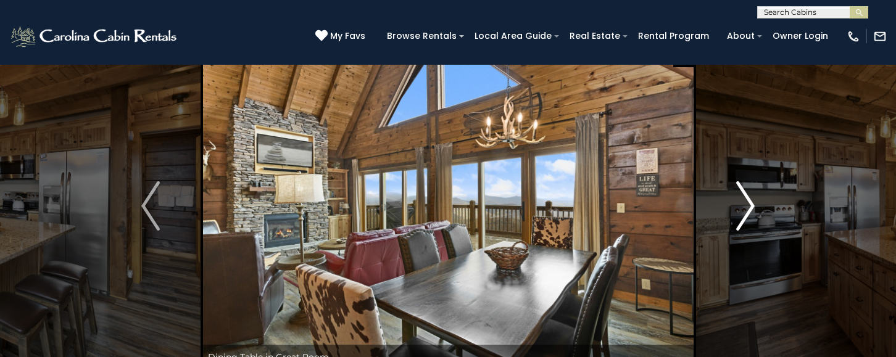
click at [743, 204] on img "Next" at bounding box center [745, 205] width 19 height 49
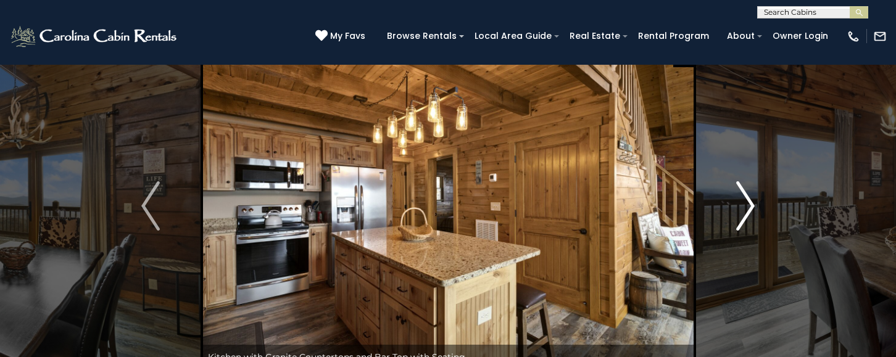
click at [743, 204] on img "Next" at bounding box center [745, 205] width 19 height 49
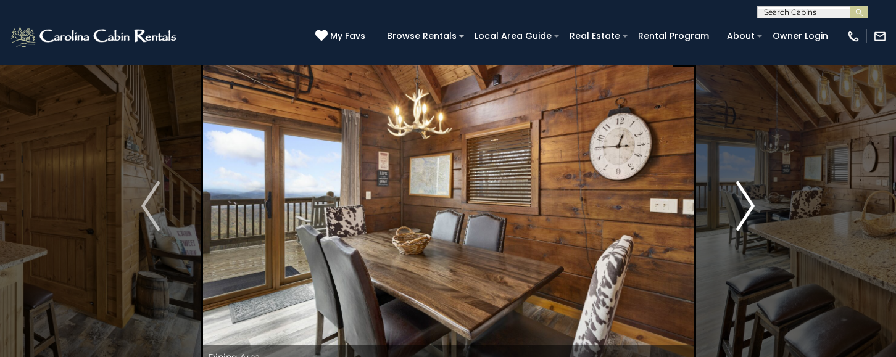
click at [743, 204] on img "Next" at bounding box center [745, 205] width 19 height 49
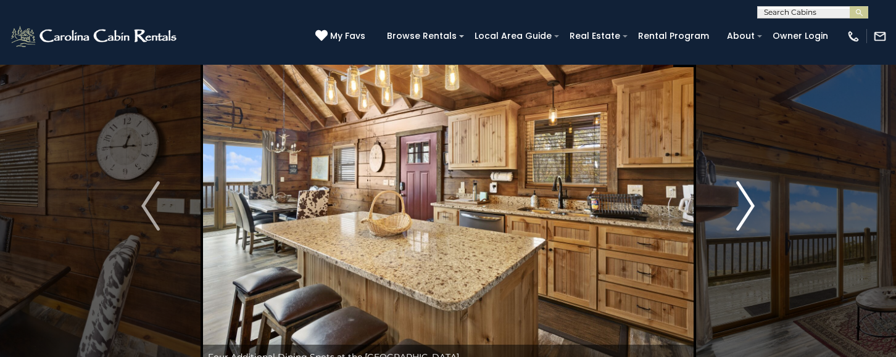
click at [743, 204] on img "Next" at bounding box center [745, 205] width 19 height 49
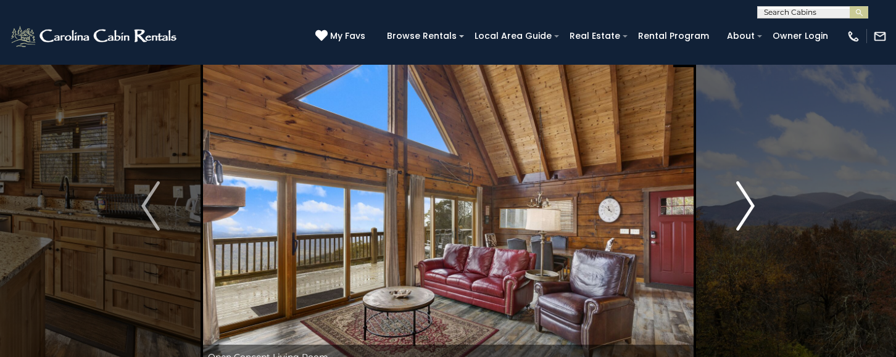
click at [743, 204] on img "Next" at bounding box center [745, 205] width 19 height 49
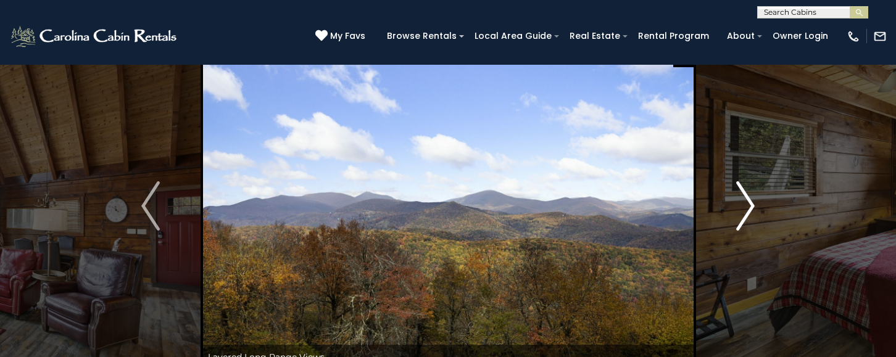
click at [743, 204] on img "Next" at bounding box center [745, 205] width 19 height 49
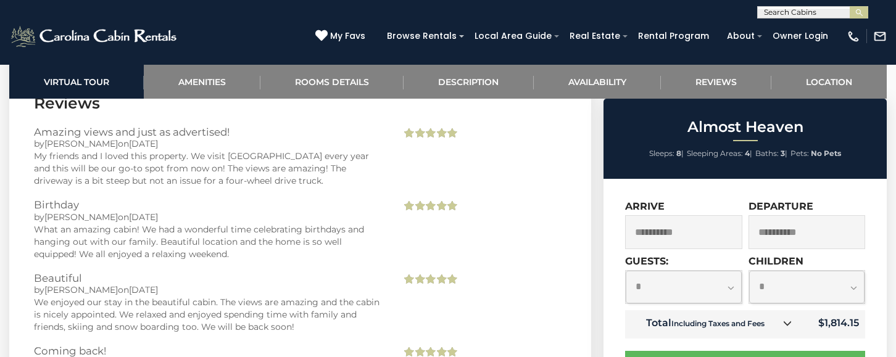
scroll to position [2290, 0]
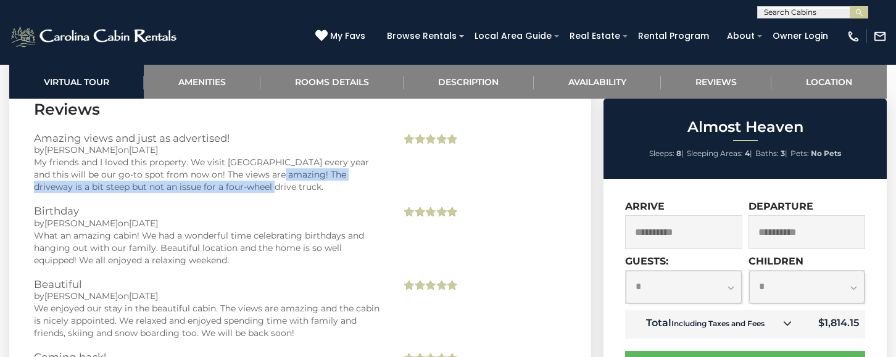
drag, startPoint x: 263, startPoint y: 172, endPoint x: 308, endPoint y: 183, distance: 47.0
click at [308, 183] on div "My friends and I loved this property. We visit Boone every year and this will b…" at bounding box center [208, 174] width 349 height 37
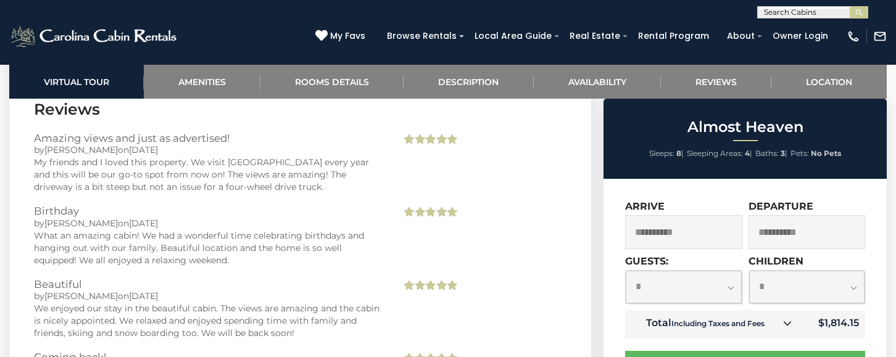
click at [250, 214] on h3 "Birthday" at bounding box center [208, 210] width 349 height 11
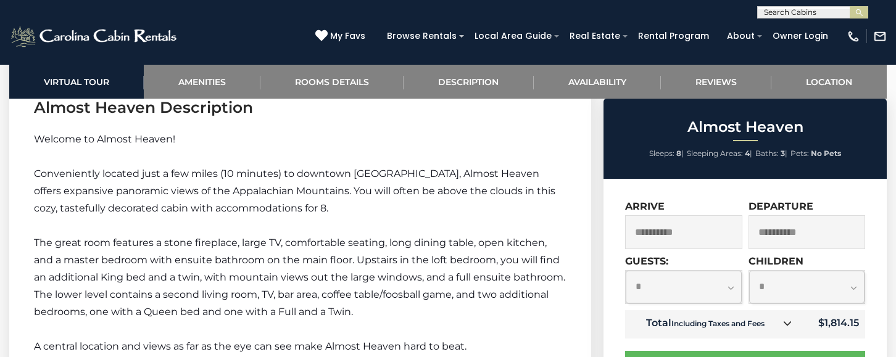
scroll to position [1549, 0]
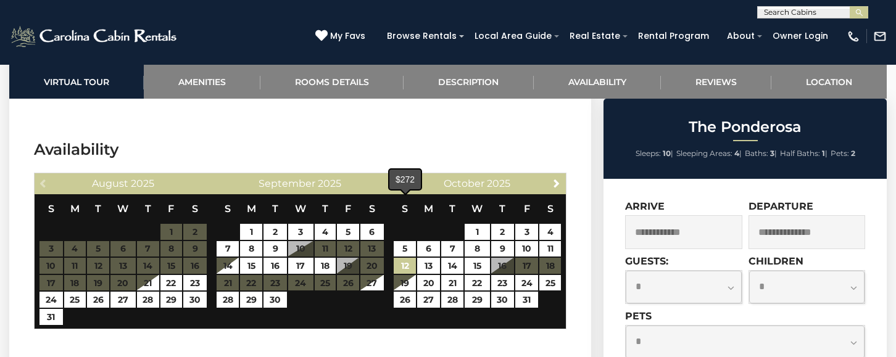
scroll to position [2407, 0]
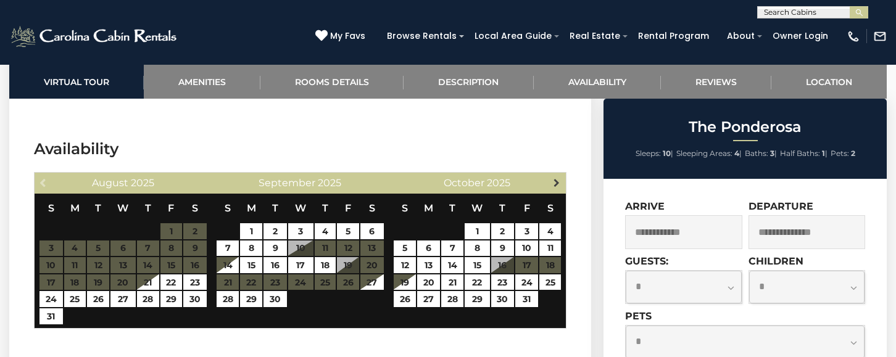
click at [558, 178] on span "Next" at bounding box center [557, 183] width 10 height 10
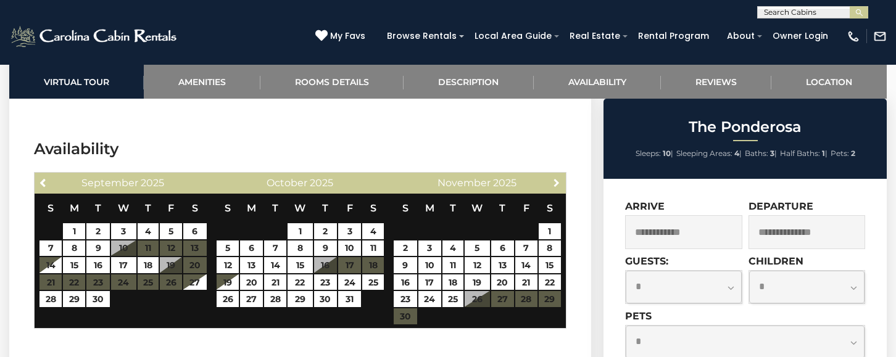
click at [558, 178] on span "Next" at bounding box center [557, 183] width 10 height 10
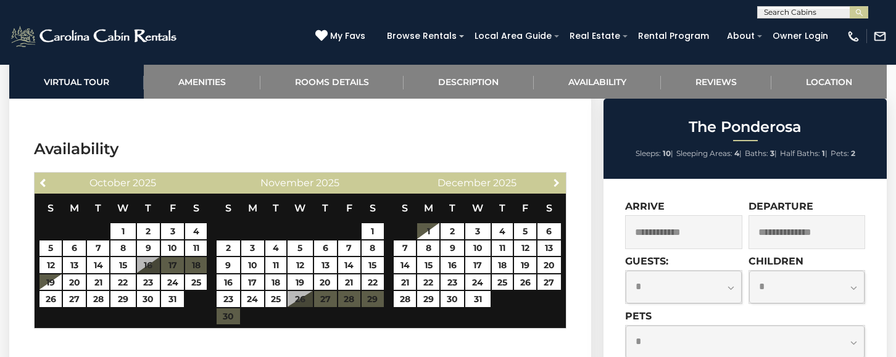
click at [558, 178] on span "Next" at bounding box center [557, 183] width 10 height 10
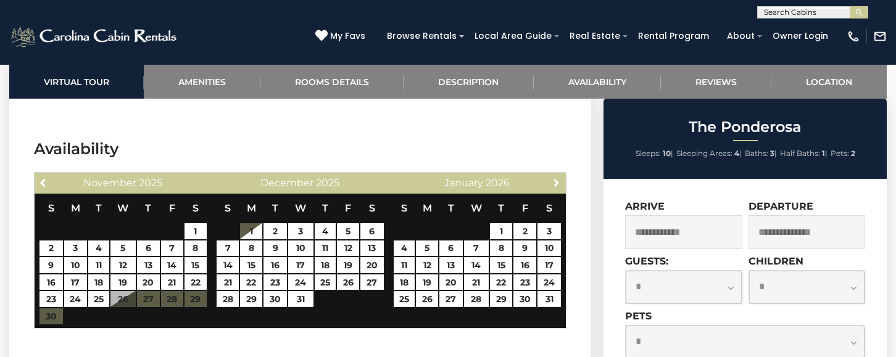
click at [558, 178] on span "Next" at bounding box center [557, 183] width 10 height 10
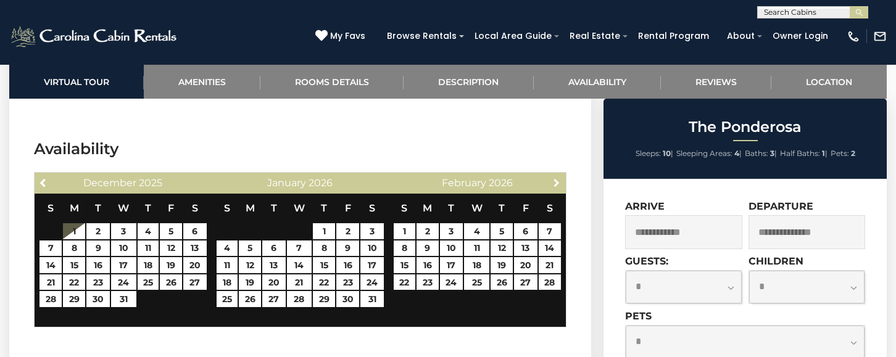
click at [558, 178] on span "Next" at bounding box center [557, 183] width 10 height 10
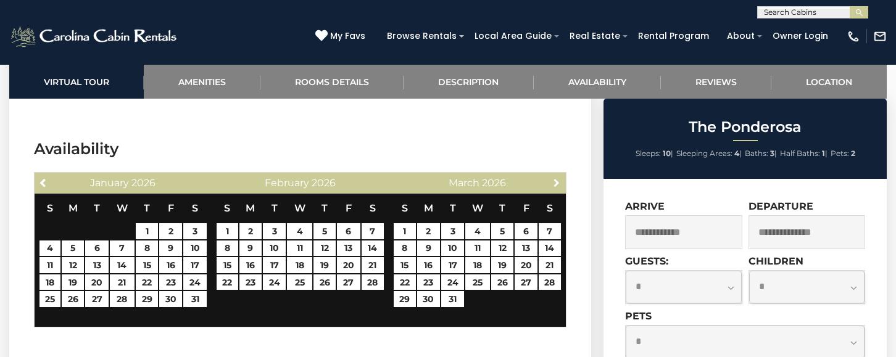
click at [558, 178] on span "Next" at bounding box center [557, 183] width 10 height 10
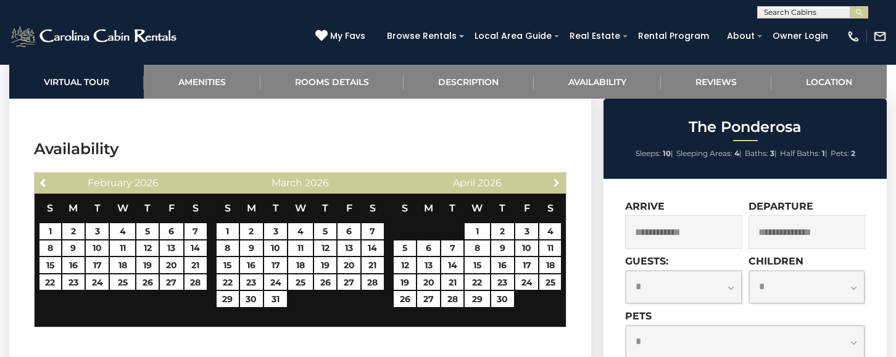
click at [558, 178] on span "Next" at bounding box center [557, 183] width 10 height 10
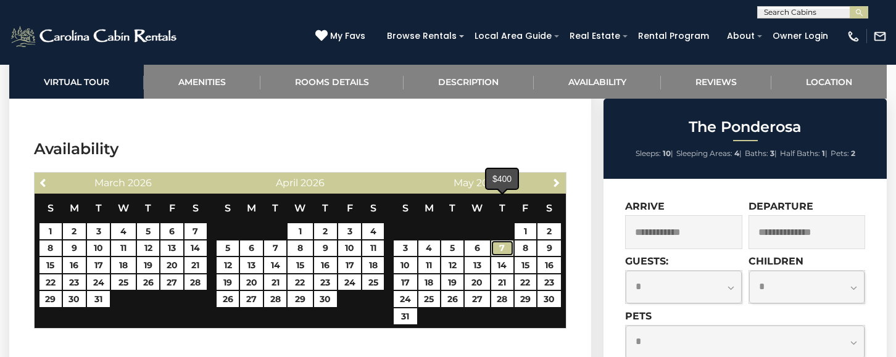
click at [502, 241] on link "7" at bounding box center [502, 249] width 22 height 16
type input "**********"
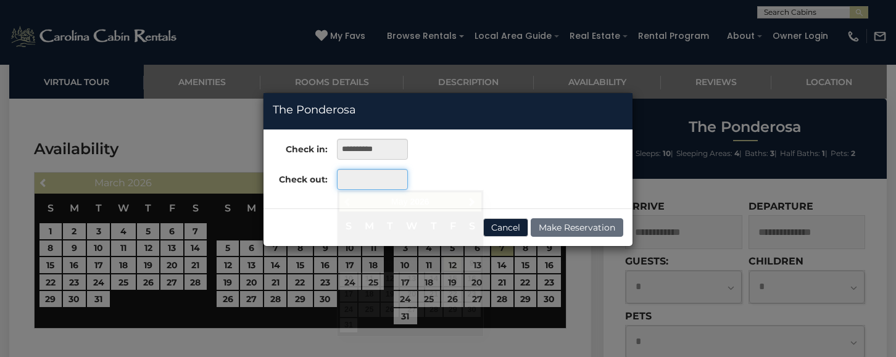
click at [366, 178] on input "text" at bounding box center [372, 179] width 71 height 21
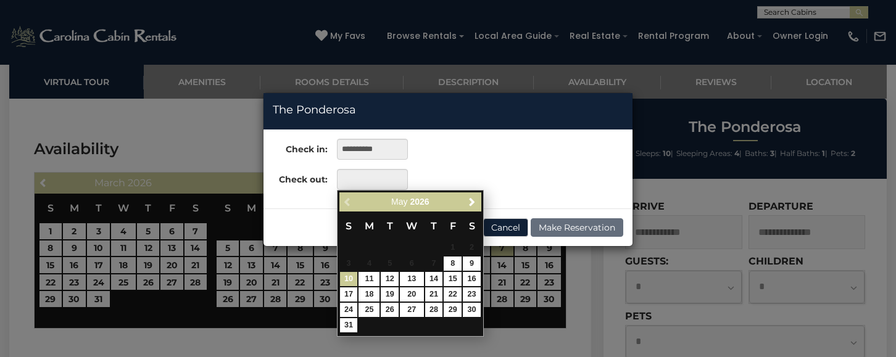
click at [352, 281] on link "10" at bounding box center [349, 279] width 18 height 14
type input "**********"
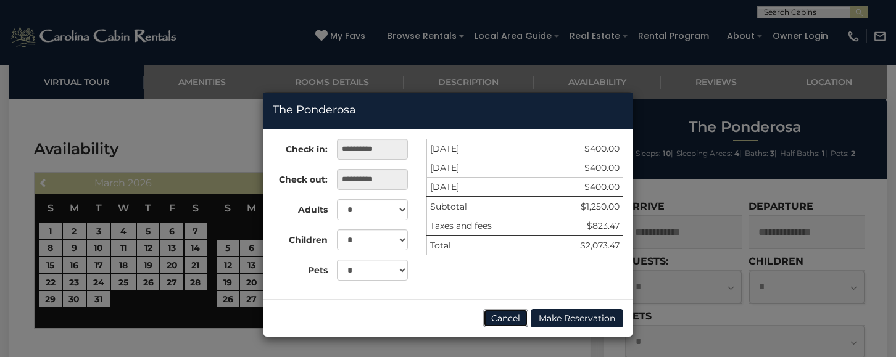
click at [508, 321] on button "Cancel" at bounding box center [505, 318] width 45 height 19
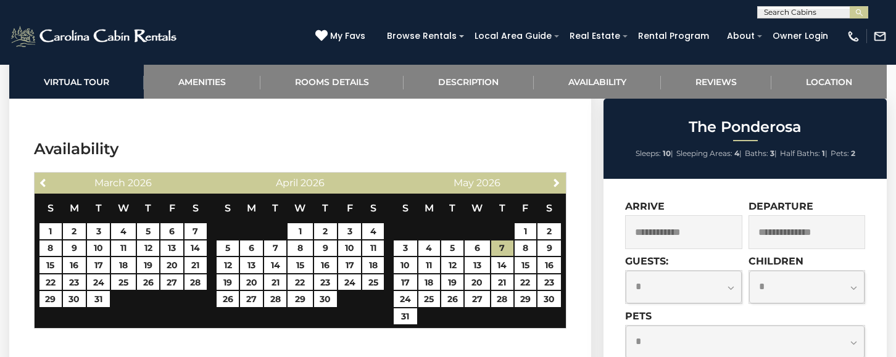
click at [685, 234] on input "text" at bounding box center [683, 232] width 117 height 34
